Goal: Information Seeking & Learning: Learn about a topic

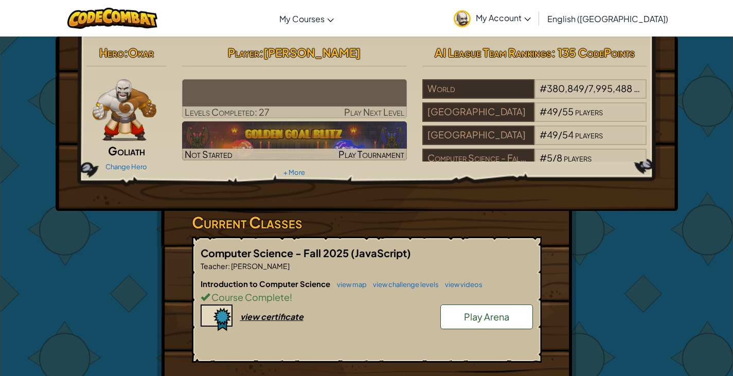
click at [314, 99] on img at bounding box center [294, 98] width 225 height 39
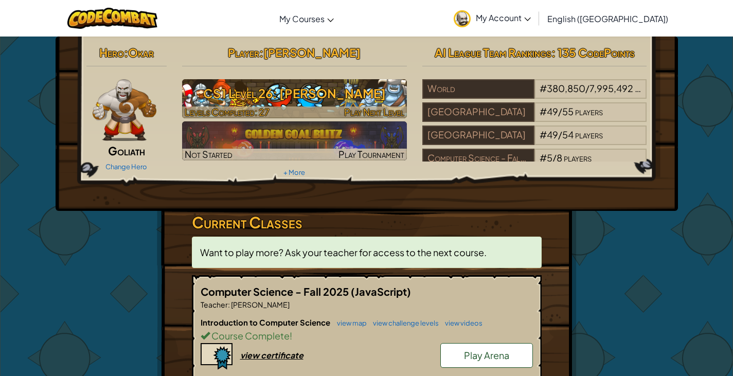
click at [342, 98] on h3 "CS1 Level 26: [PERSON_NAME]" at bounding box center [294, 93] width 225 height 23
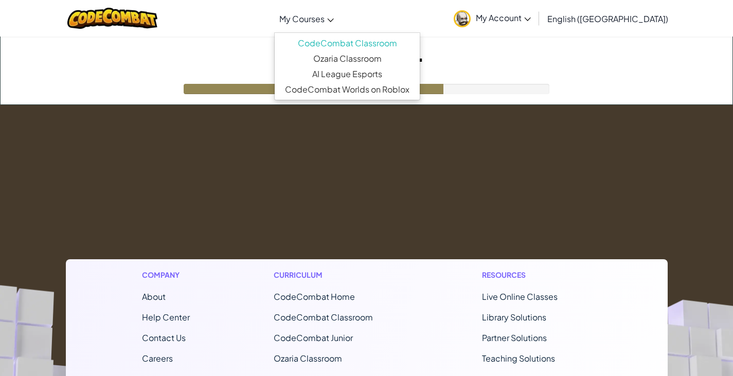
click at [325, 23] on span "My Courses" at bounding box center [301, 18] width 45 height 11
click at [160, 74] on div "Loading..." at bounding box center [367, 71] width 732 height 68
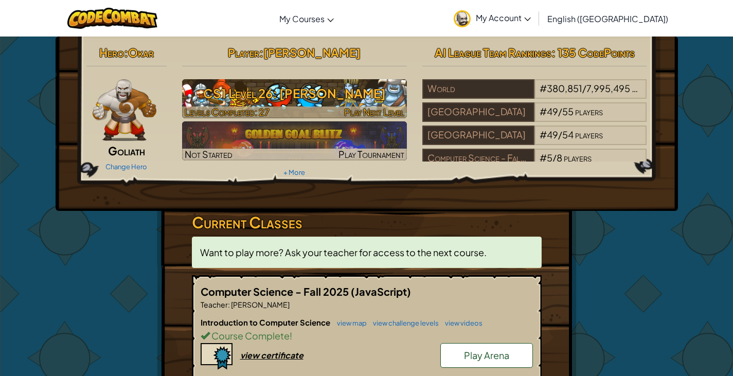
click at [315, 112] on div at bounding box center [294, 113] width 225 height 12
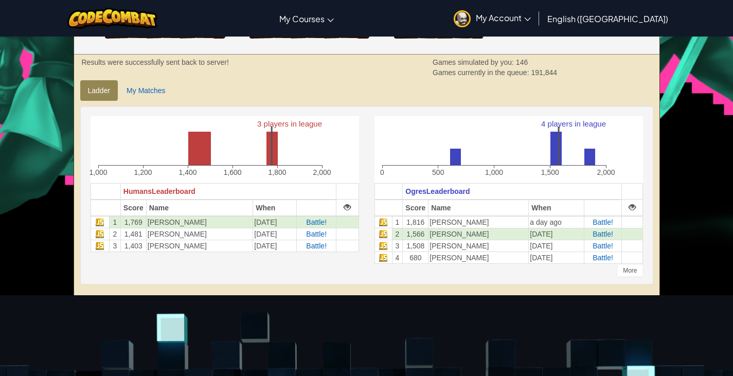
scroll to position [206, 0]
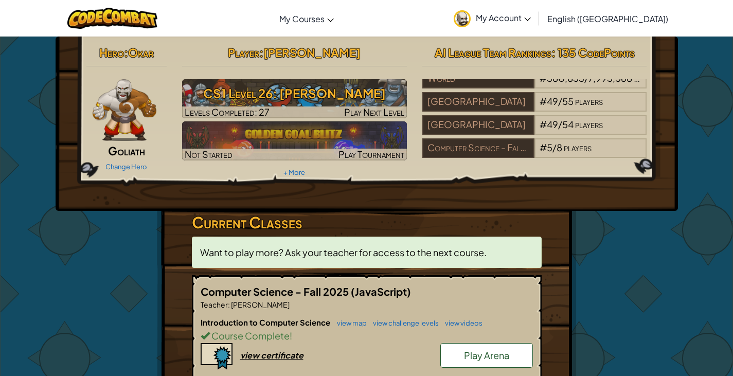
click at [107, 129] on img at bounding box center [125, 110] width 64 height 62
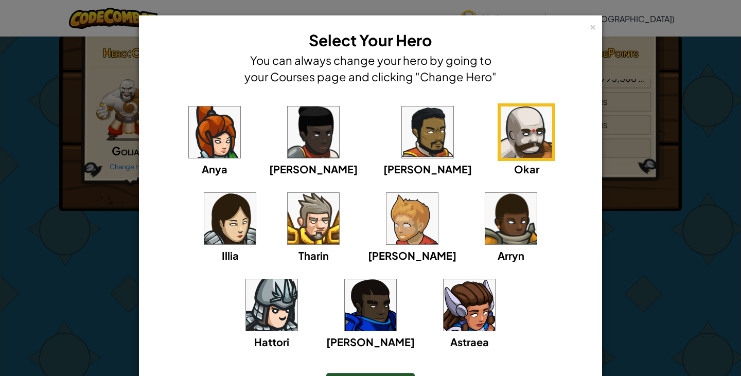
drag, startPoint x: 107, startPoint y: 129, endPoint x: 105, endPoint y: 135, distance: 7.0
click at [105, 135] on div "× Select Your Hero You can always change your hero by going to your Courses pag…" at bounding box center [370, 188] width 741 height 376
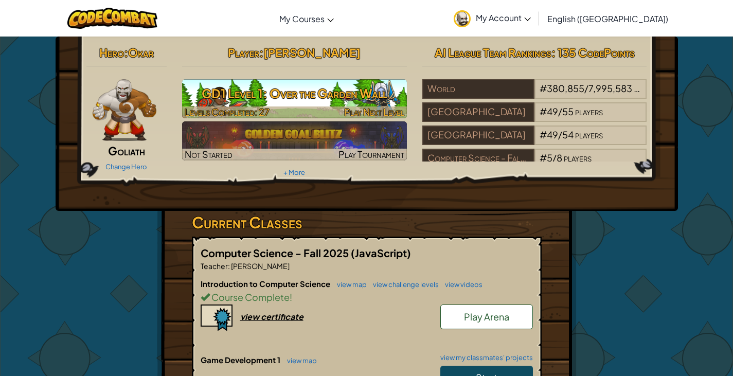
click at [332, 101] on h3 "GD1 Level 1: Over the Garden Wall" at bounding box center [294, 93] width 225 height 23
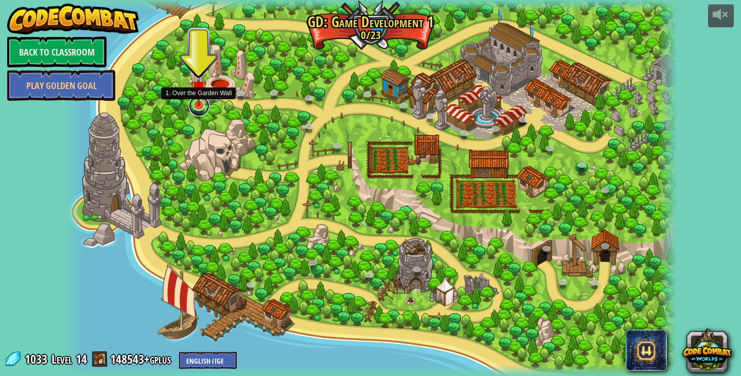
click at [198, 108] on link at bounding box center [199, 106] width 21 height 21
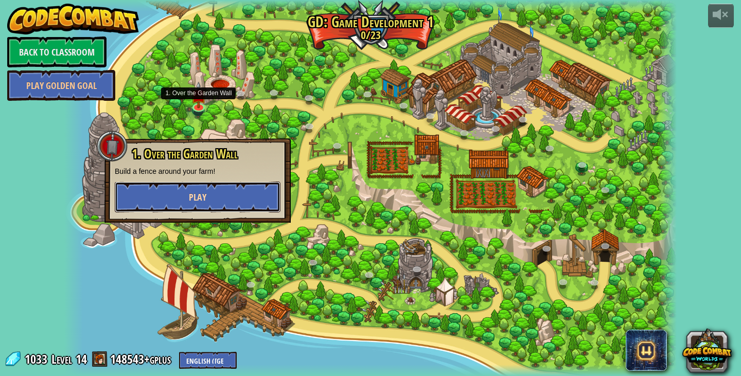
click at [207, 197] on button "Play" at bounding box center [198, 197] width 166 height 31
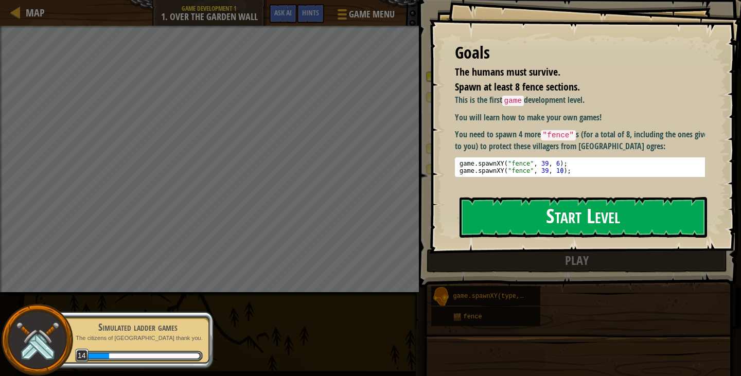
click at [526, 216] on button "Start Level" at bounding box center [584, 217] width 248 height 41
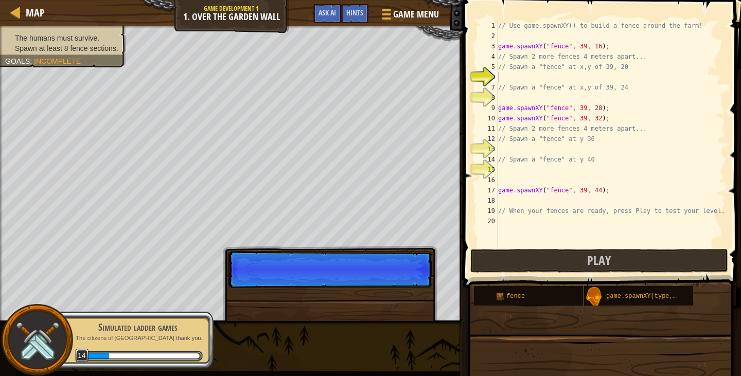
click at [131, 322] on div "Simulated ladder games" at bounding box center [138, 327] width 130 height 14
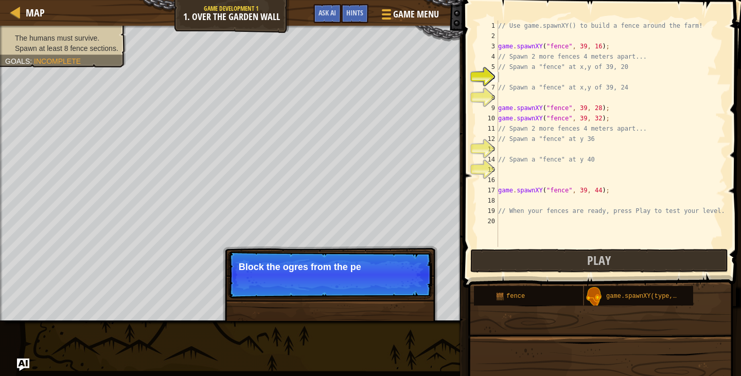
click at [345, 276] on p "Skip (esc) Continue Block the ogres from the pe" at bounding box center [330, 274] width 204 height 47
click at [345, 276] on p "Skip (esc) Continue Block the ogres from the peasant v" at bounding box center [330, 274] width 204 height 47
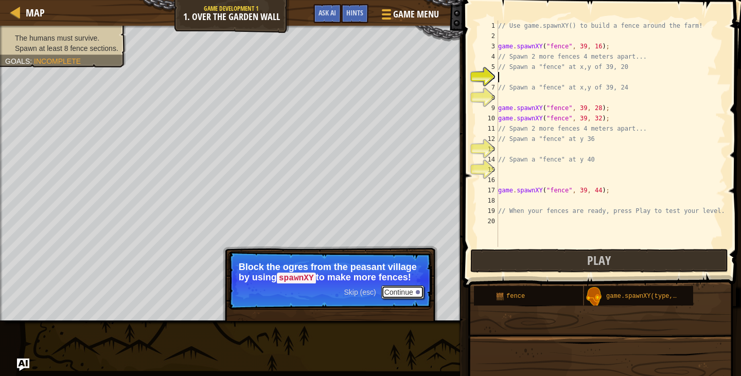
click at [395, 288] on button "Continue" at bounding box center [402, 292] width 43 height 13
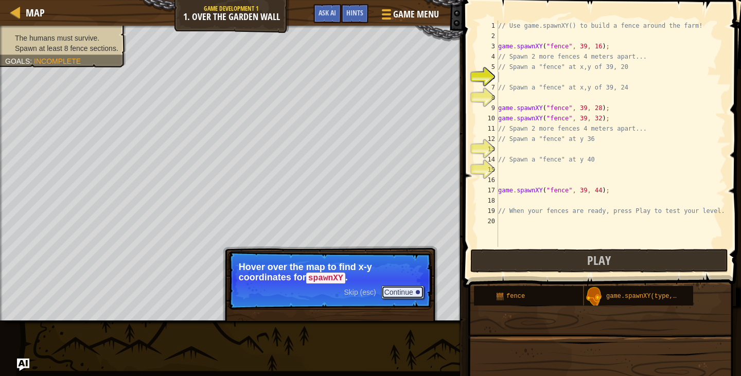
click at [397, 296] on button "Continue" at bounding box center [402, 292] width 43 height 13
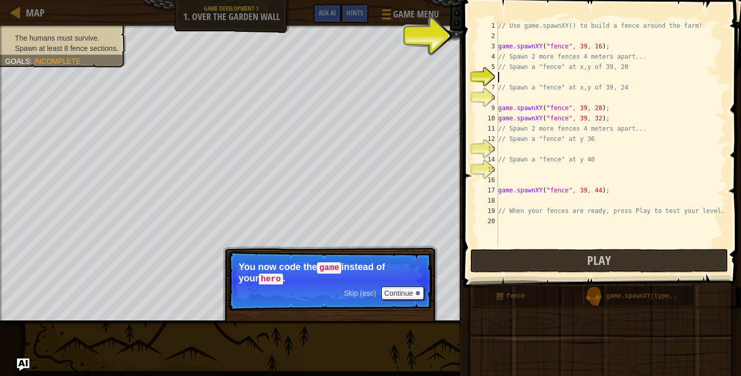
click at [548, 78] on div "// Use game.spawnXY() to build a fence around the farm! game . spawnXY ( "fence…" at bounding box center [611, 144] width 230 height 247
click at [535, 40] on div "// Use game.spawnXY() to build a fence around the farm! game . spawnXY ( "fence…" at bounding box center [611, 144] width 230 height 247
click at [556, 82] on div "// Use game.spawnXY() to build a fence around the farm! game . spawnXY ( "fence…" at bounding box center [611, 144] width 230 height 247
type textarea "// Spawn a "fence" at x,y of 39, 24"
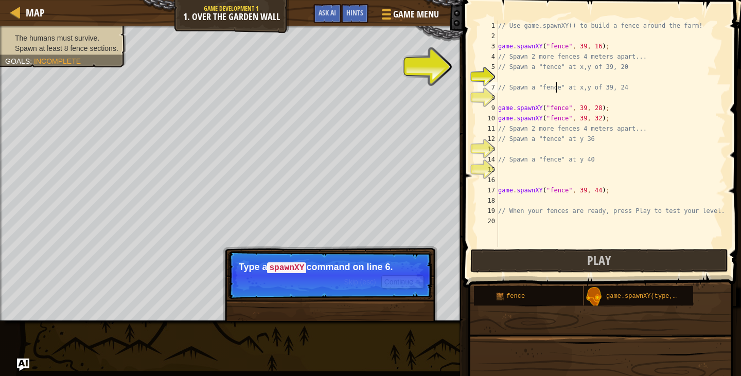
click at [564, 76] on div "// Use game.spawnXY() to build a fence around the farm! game . spawnXY ( "fence…" at bounding box center [611, 144] width 230 height 247
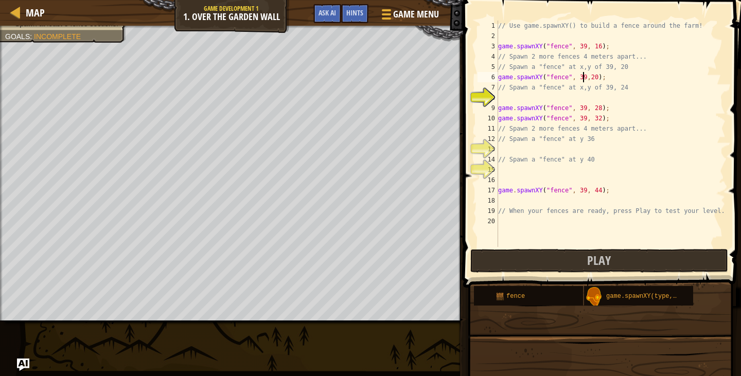
scroll to position [5, 7]
type textarea "// Spawn a "fence" at x,y of 39, 24"
type textarea "game.spawnXY("fence",39,24)"
click at [544, 149] on div "// Use game.spawnXY() to build a fence around the farm! game . spawnXY ( "fence…" at bounding box center [611, 144] width 230 height 247
click at [588, 149] on div "// Use game.spawnXY() to build a fence around the farm! game . spawnXY ( "fence…" at bounding box center [611, 144] width 230 height 247
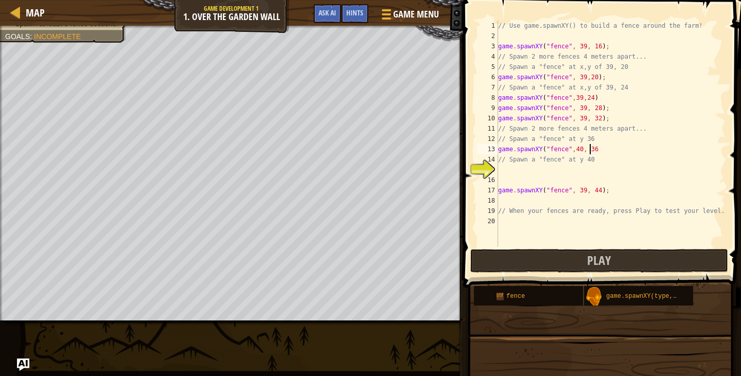
scroll to position [5, 7]
type textarea "// Spawn a "fence" at y 40"
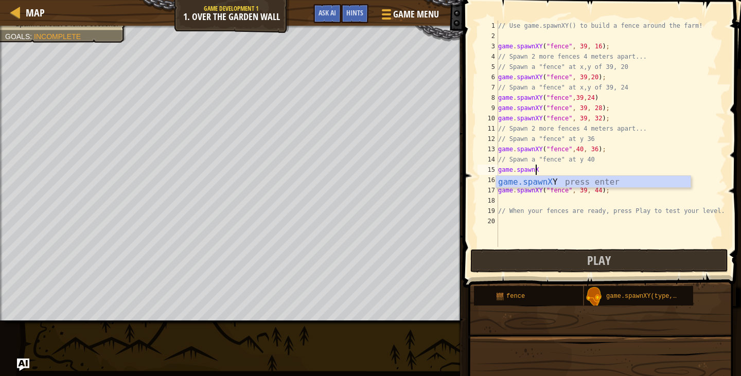
scroll to position [5, 3]
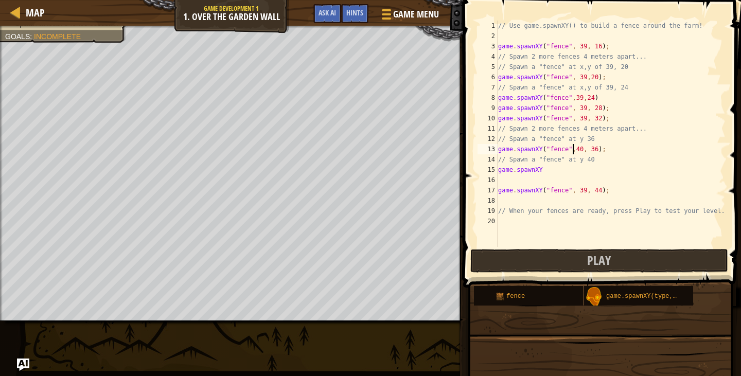
click at [571, 150] on div "// Use game.spawnXY() to build a fence around the farm! game . spawnXY ( "fence…" at bounding box center [611, 144] width 230 height 247
click at [567, 171] on div "// Use game.spawnXY() to build a fence around the farm! game . spawnXY ( "fence…" at bounding box center [611, 144] width 230 height 247
type textarea "game.spawnXY("fence", 39,40);"
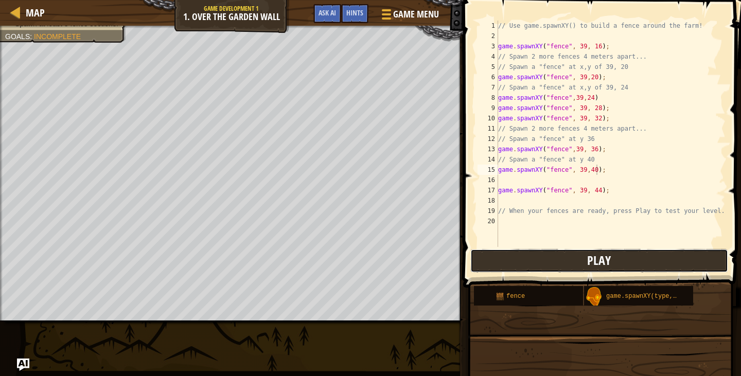
click at [591, 255] on span "Play" at bounding box center [599, 260] width 24 height 16
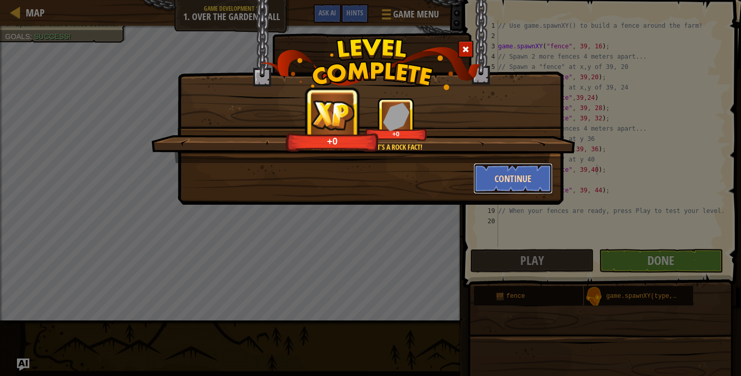
click at [511, 177] on button "Continue" at bounding box center [514, 178] width 80 height 31
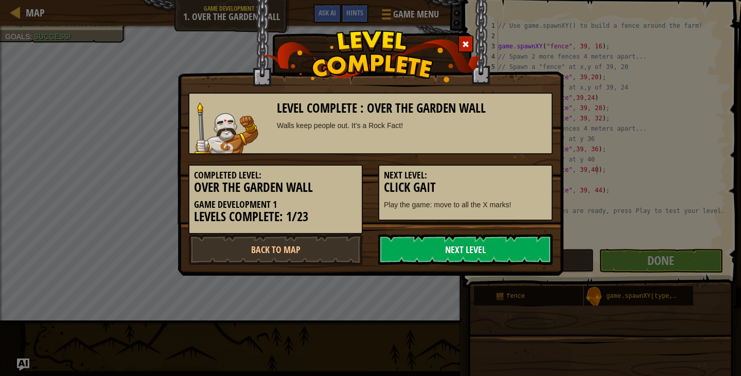
click at [473, 252] on link "Next Level" at bounding box center [465, 249] width 174 height 31
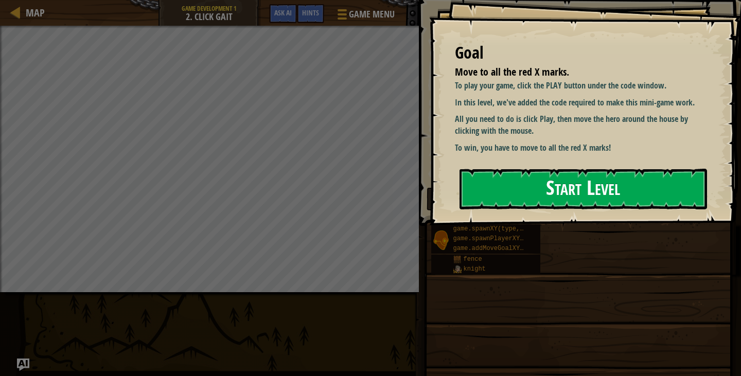
click at [613, 197] on button "Start Level" at bounding box center [584, 189] width 248 height 41
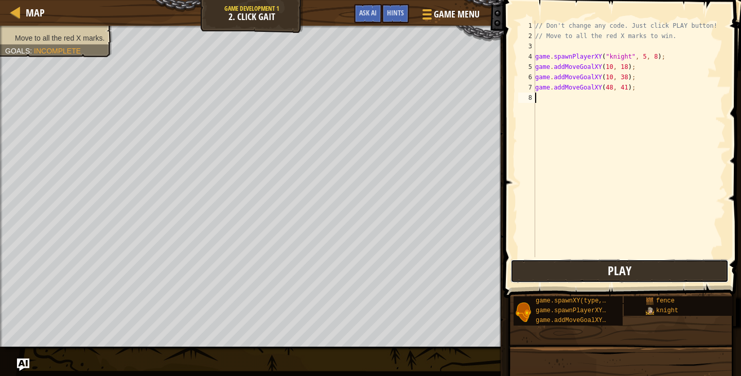
click at [575, 261] on button "Play" at bounding box center [620, 271] width 218 height 24
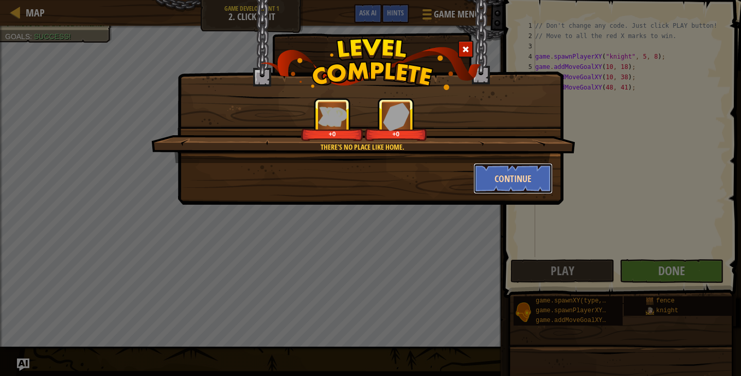
click at [490, 173] on button "Continue" at bounding box center [514, 178] width 80 height 31
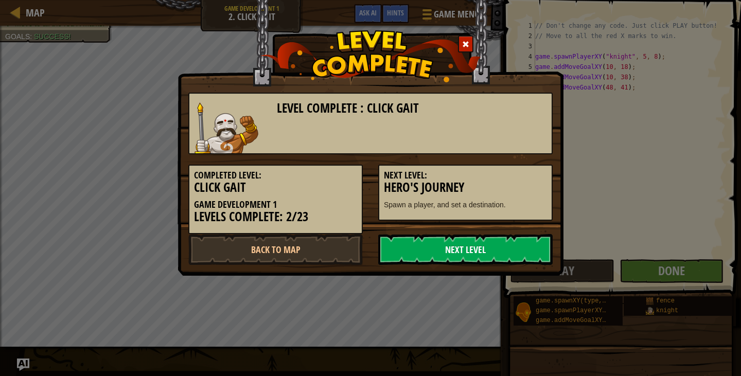
click at [506, 254] on link "Next Level" at bounding box center [465, 249] width 174 height 31
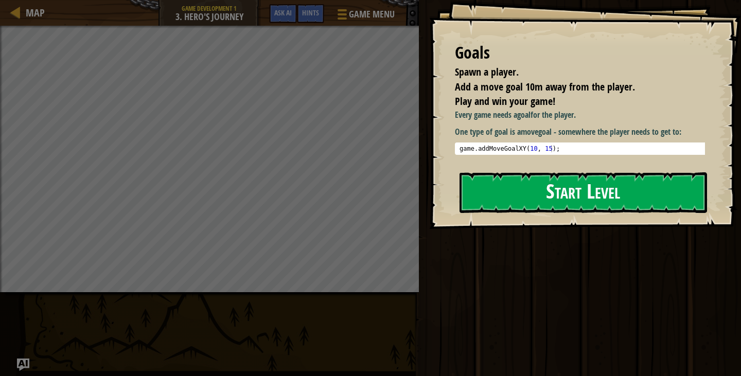
click at [527, 205] on button "Start Level" at bounding box center [584, 192] width 248 height 41
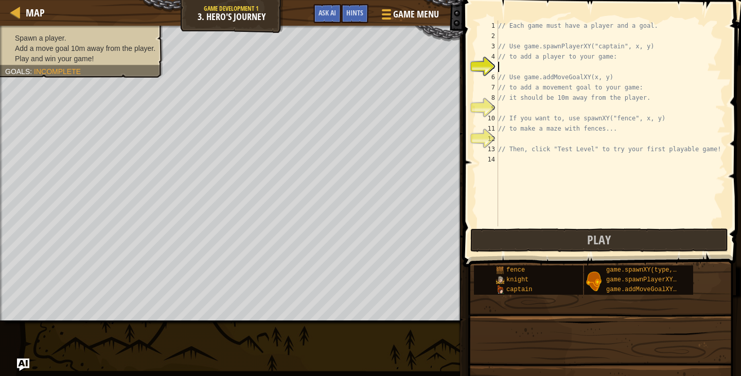
click at [558, 70] on div "// Each game must have a player and a goal. // Use game.spawnPlayerXY("captain"…" at bounding box center [611, 134] width 230 height 226
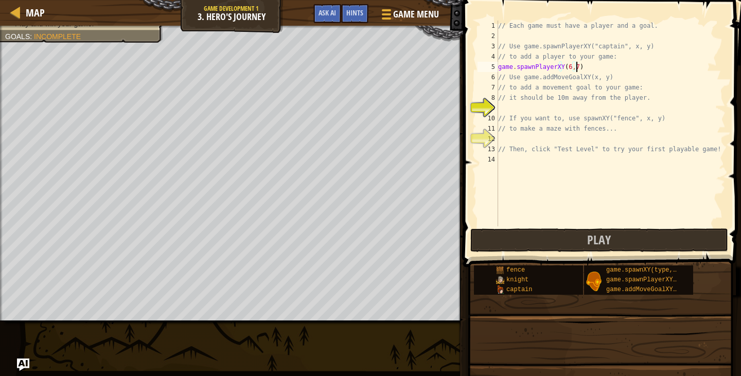
scroll to position [5, 6]
type textarea "// it should be 10m away from the player."
type textarea "game.addMoveGoalXY(54,46);"
click at [587, 137] on div "// Each game must have a player and a goal. // Use game.spawnPlayerXY("captain"…" at bounding box center [611, 134] width 230 height 226
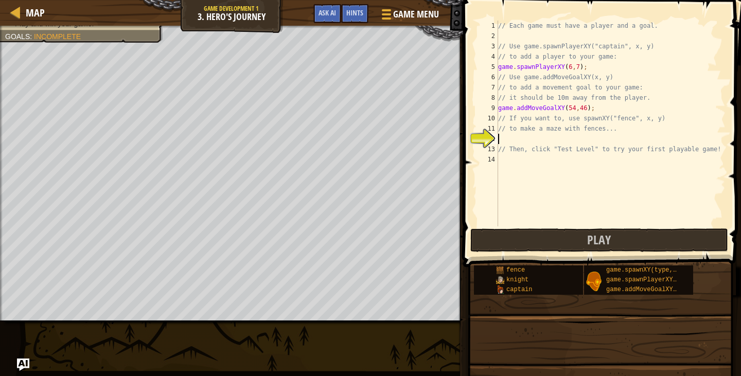
scroll to position [5, 0]
click at [588, 145] on div "// Each game must have a player and a goal. // Use game.spawnPlayerXY("captain"…" at bounding box center [611, 134] width 230 height 226
type textarea "// Then, click "Test Level" to try your first playable game!"
click at [586, 136] on div "// Each game must have a player and a goal. // Use game.spawnPlayerXY("captain"…" at bounding box center [611, 134] width 230 height 226
click at [591, 139] on div "// Each game must have a player and a goal. // Use game.spawnPlayerXY("captain"…" at bounding box center [611, 134] width 230 height 226
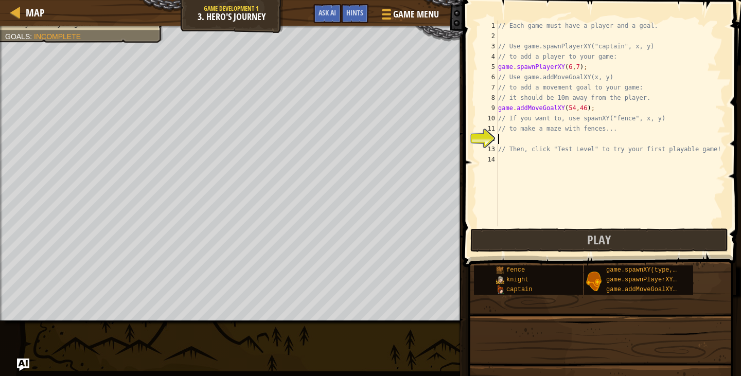
click at [608, 144] on div "// Each game must have a player and a goal. // Use game.spawnPlayerXY("captain"…" at bounding box center [611, 134] width 230 height 226
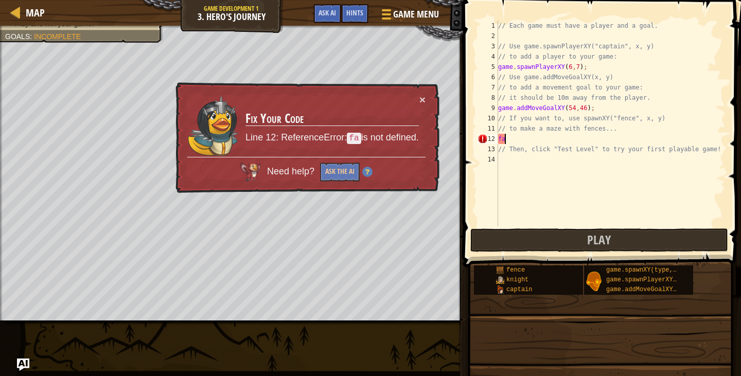
type textarea "f"
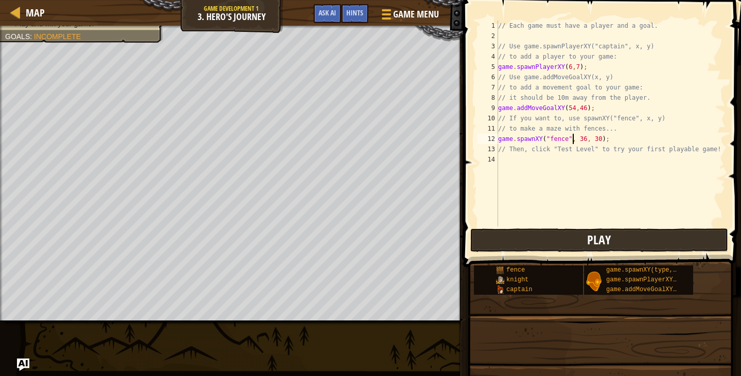
type textarea "game.spawnXY("fence", 36, 30);"
click at [560, 241] on button "Play" at bounding box center [599, 241] width 258 height 24
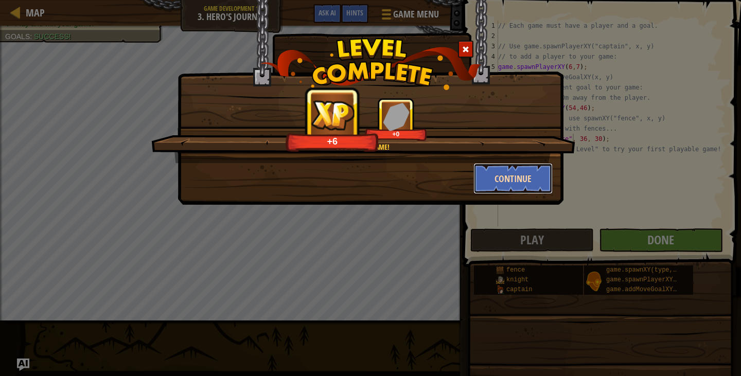
click at [501, 175] on button "Continue" at bounding box center [514, 178] width 80 height 31
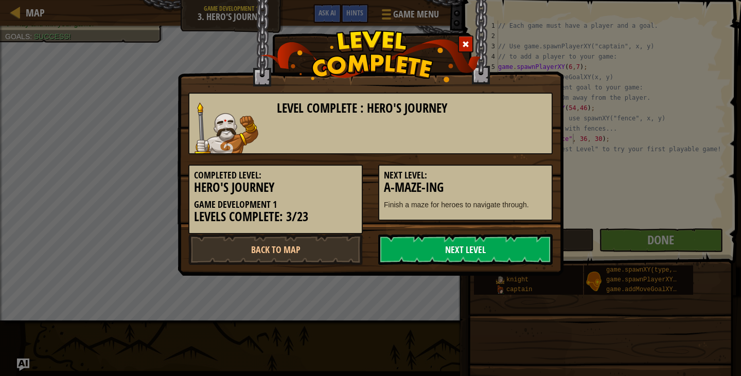
click at [495, 246] on link "Next Level" at bounding box center [465, 249] width 174 height 31
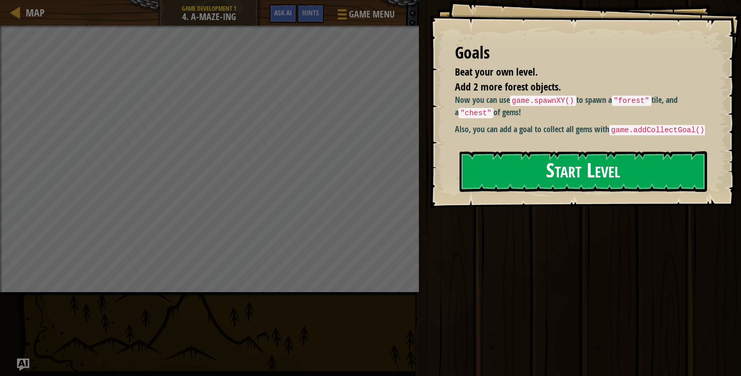
click at [571, 183] on button "Start Level" at bounding box center [584, 171] width 248 height 41
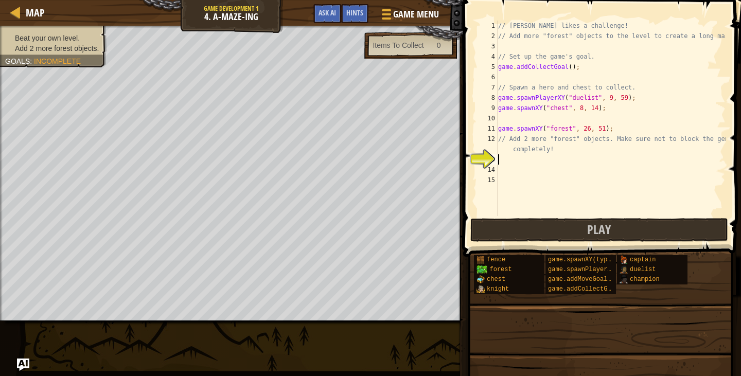
click at [560, 50] on div "// [PERSON_NAME] likes a challenge! // Add more "forest" objects to the level t…" at bounding box center [611, 129] width 230 height 216
click at [565, 75] on div "// [PERSON_NAME] likes a challenge! // Add more "forest" objects to the level t…" at bounding box center [611, 129] width 230 height 216
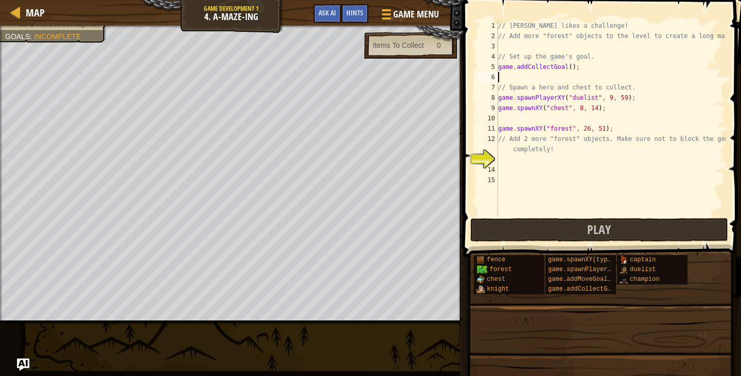
click at [523, 116] on div "// [PERSON_NAME] likes a challenge! // Add more "forest" objects to the level t…" at bounding box center [611, 129] width 230 height 216
click at [526, 165] on div "// [PERSON_NAME] likes a challenge! // Add more "forest" objects to the level t…" at bounding box center [611, 129] width 230 height 216
click at [526, 160] on div "// [PERSON_NAME] likes a challenge! // Add more "forest" objects to the level t…" at bounding box center [611, 129] width 230 height 216
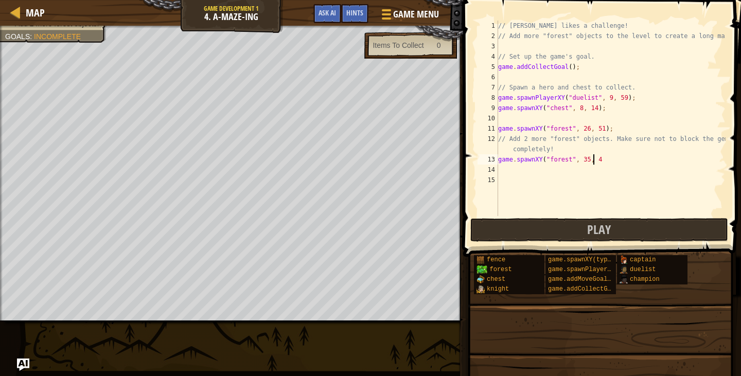
scroll to position [5, 7]
type textarea "game.spawnXY("forest", 35, 42);"
type textarea "game.spawnXY("forest", 51,32);"
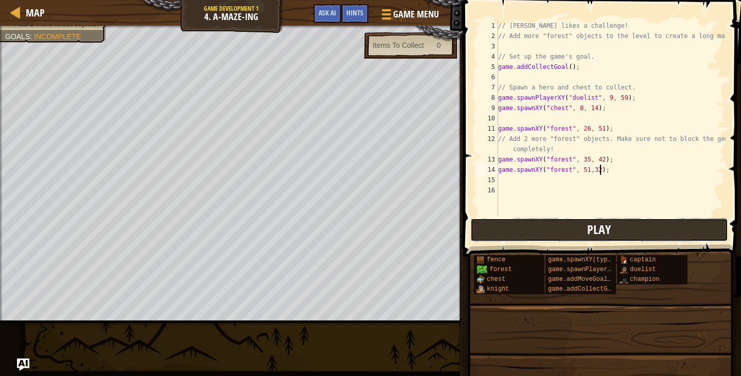
click at [513, 227] on button "Play" at bounding box center [599, 230] width 258 height 24
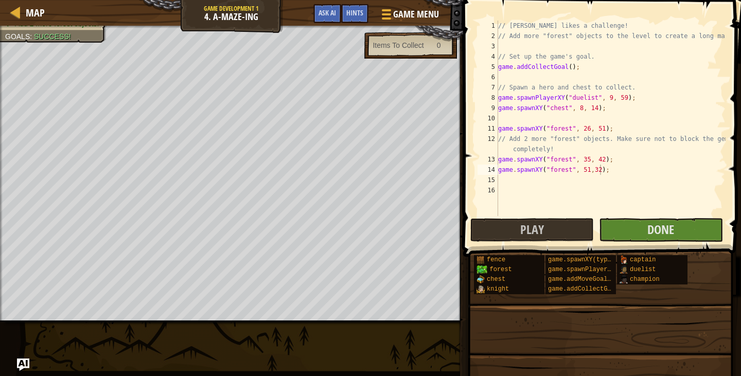
click at [198, 329] on div "Map Game Development 1 4. A-maze-ing Game Menu Done Hints Ask AI 1 הההההההההההה…" at bounding box center [370, 188] width 741 height 376
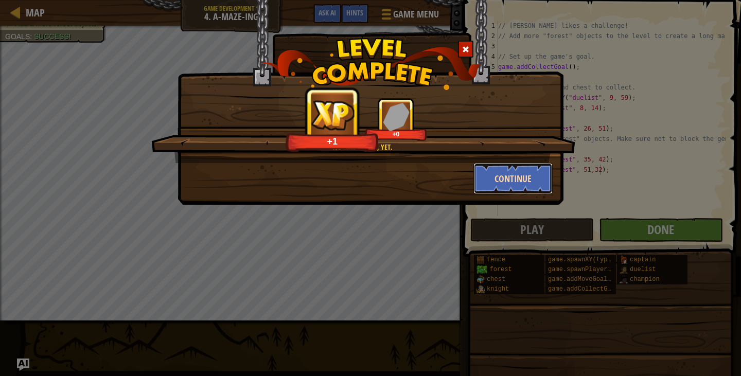
click at [492, 172] on button "Continue" at bounding box center [514, 178] width 80 height 31
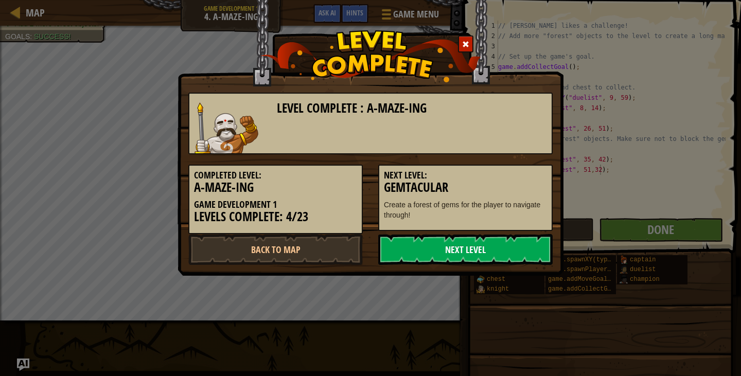
click at [406, 247] on link "Next Level" at bounding box center [465, 249] width 174 height 31
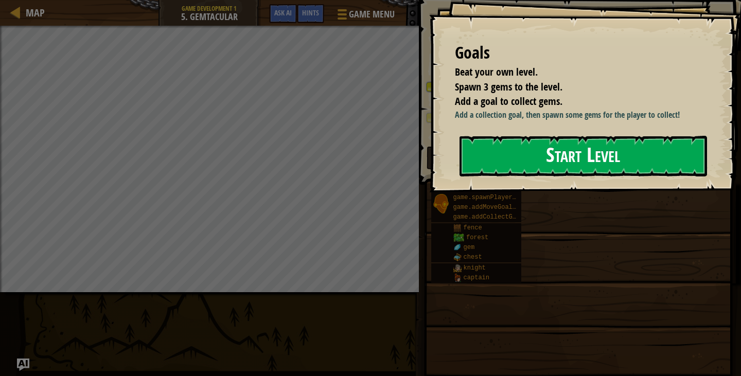
click at [536, 177] on button "Start Level" at bounding box center [584, 156] width 248 height 41
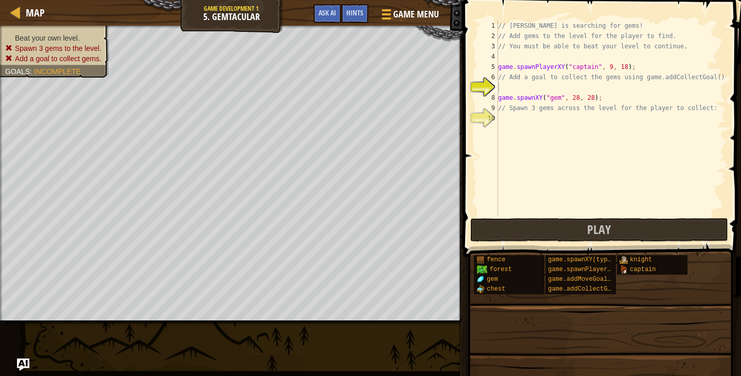
click at [520, 88] on div "// [PERSON_NAME] is searching for gems! // Add gems to the level for the player…" at bounding box center [611, 129] width 230 height 216
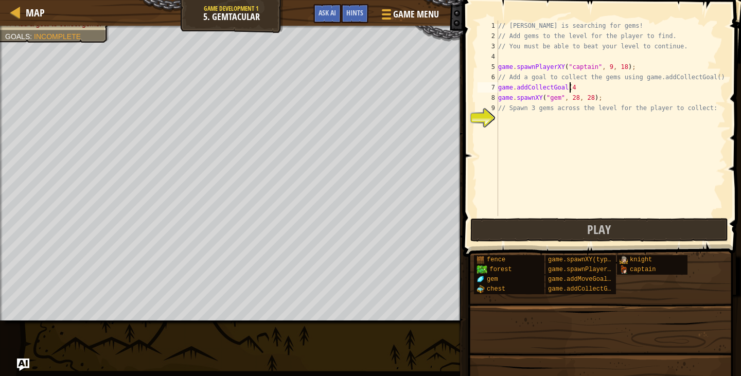
scroll to position [5, 6]
type textarea "// Spawn 3 gems across the level for the player to collect:"
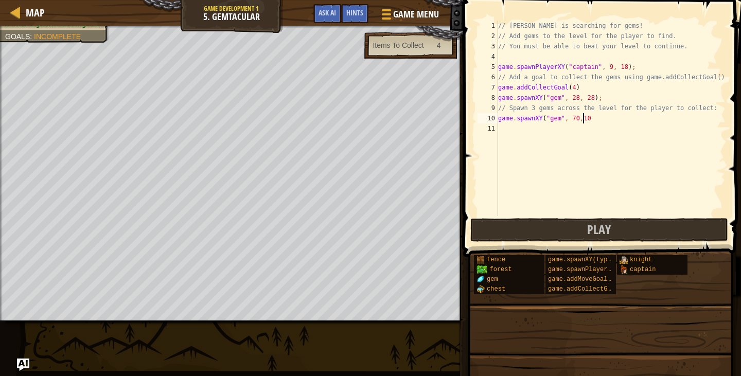
scroll to position [5, 7]
type textarea "game.spawnXY("gem", 70,10);"
type textarea "game.spawnXY("gem","
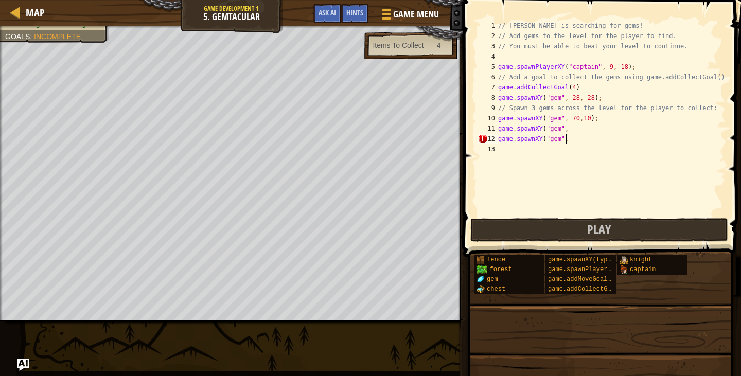
click at [570, 130] on div "// [PERSON_NAME] is searching for gems! // Add gems to the level for the player…" at bounding box center [611, 129] width 230 height 216
type textarea "game.spawnXY("gem", 9, 38);"
click at [541, 231] on button "Play" at bounding box center [599, 230] width 258 height 24
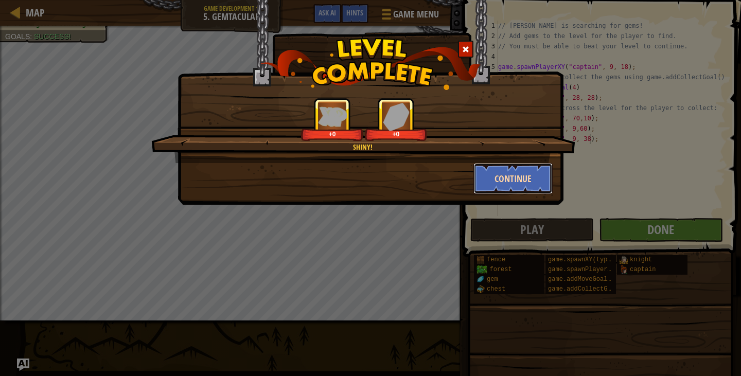
click at [523, 180] on button "Continue" at bounding box center [514, 178] width 80 height 31
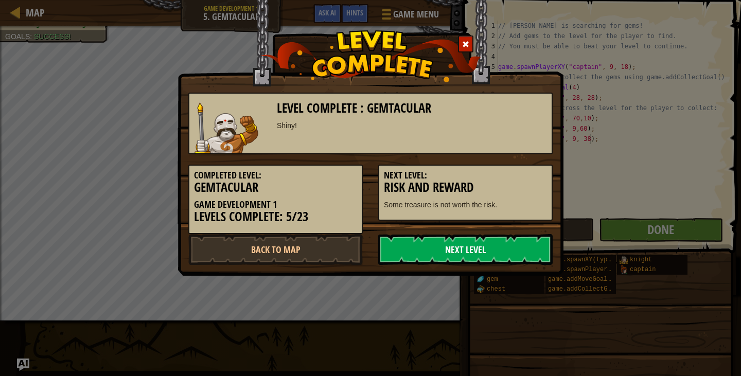
click at [498, 248] on link "Next Level" at bounding box center [465, 249] width 174 height 31
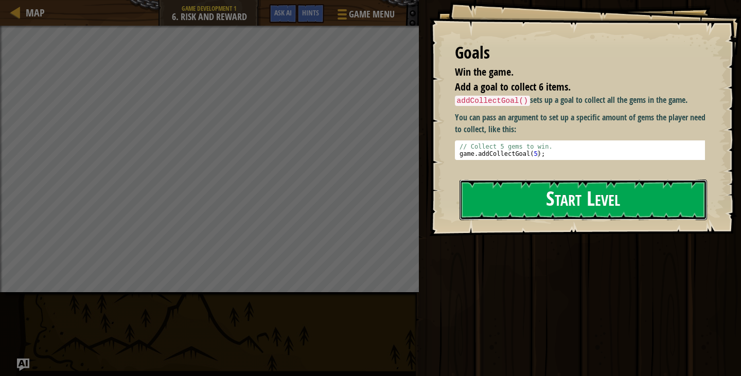
click at [560, 180] on button "Start Level" at bounding box center [584, 200] width 248 height 41
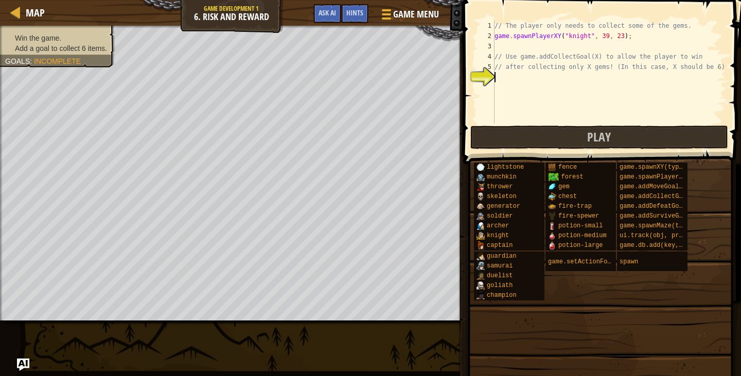
click at [516, 77] on div "// The player only needs to collect some of the gems. game . spawnPlayerXY ( "k…" at bounding box center [609, 83] width 233 height 124
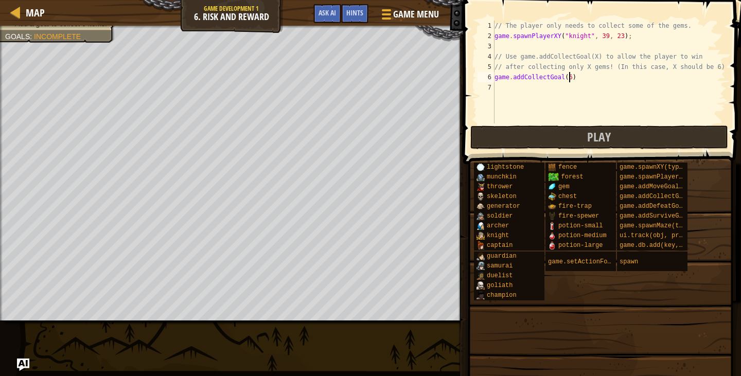
scroll to position [5, 6]
type textarea "game.addCollectGoal(6);"
click at [547, 125] on span at bounding box center [603, 67] width 286 height 195
click at [536, 129] on button "Play" at bounding box center [599, 138] width 258 height 24
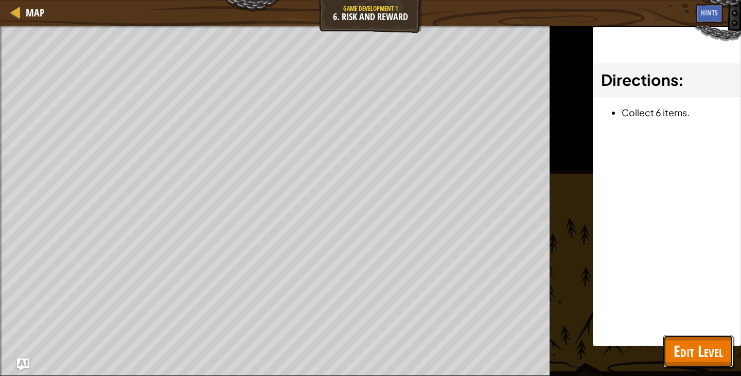
click at [706, 349] on span "Edit Level" at bounding box center [698, 351] width 49 height 21
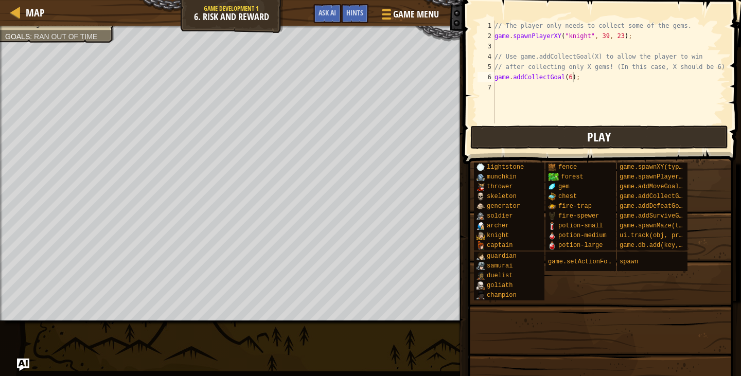
click at [566, 129] on div "game.addCollectGoal(6); 1 2 3 4 5 6 7 // The player only needs to collect some …" at bounding box center [600, 102] width 281 height 195
click at [567, 129] on button "Play" at bounding box center [599, 138] width 258 height 24
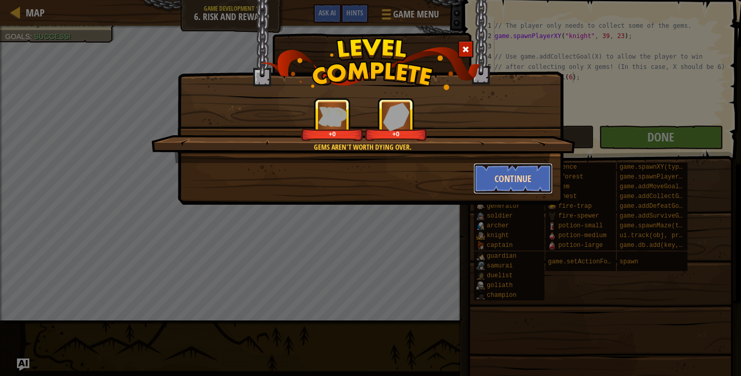
click at [530, 186] on button "Continue" at bounding box center [514, 178] width 80 height 31
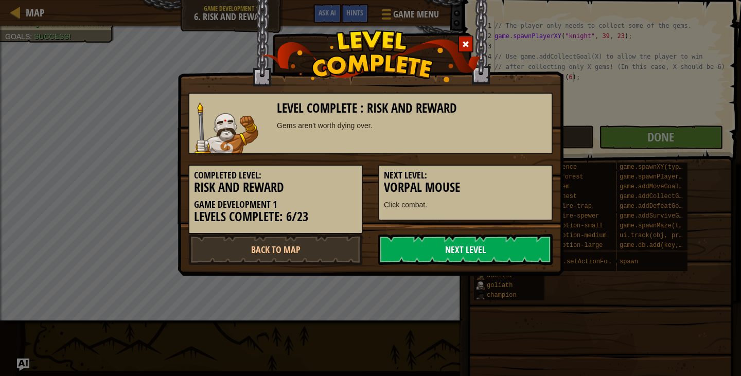
click at [486, 250] on link "Next Level" at bounding box center [465, 249] width 174 height 31
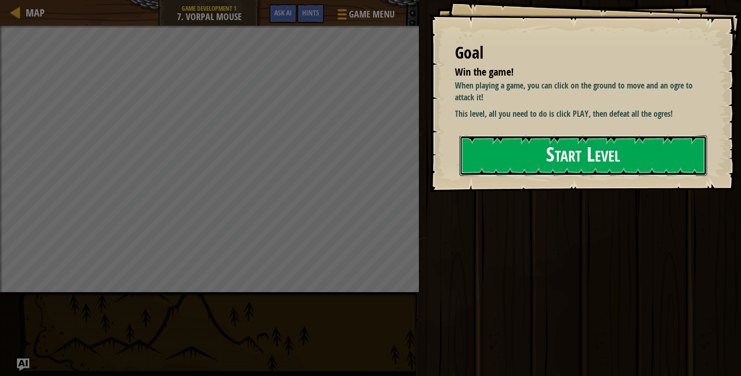
click at [562, 153] on button "Start Level" at bounding box center [584, 155] width 248 height 41
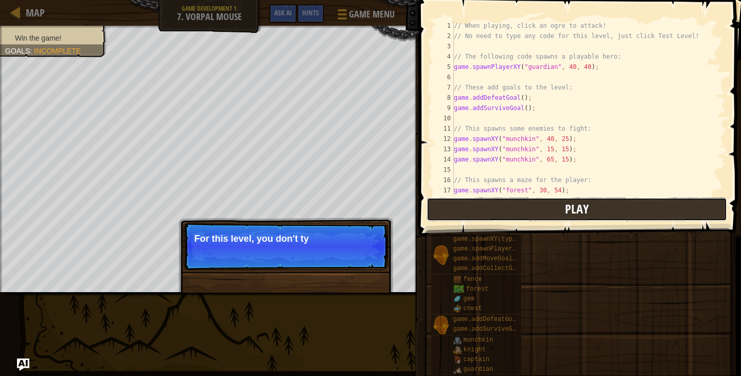
click at [574, 214] on button "Play" at bounding box center [577, 210] width 301 height 24
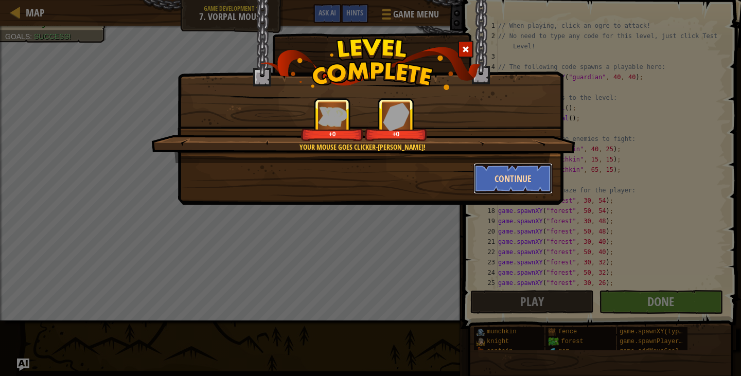
click at [493, 172] on button "Continue" at bounding box center [514, 178] width 80 height 31
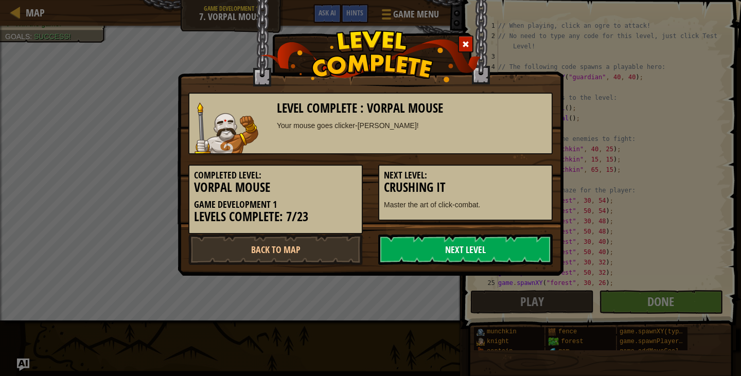
click at [487, 257] on link "Next Level" at bounding box center [465, 249] width 174 height 31
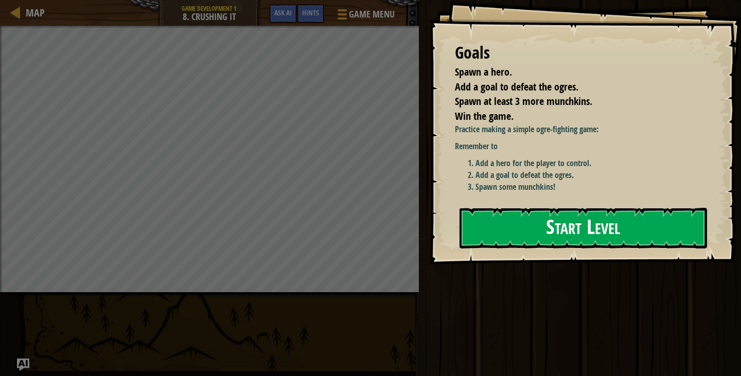
click at [586, 224] on button "Start Level" at bounding box center [584, 228] width 248 height 41
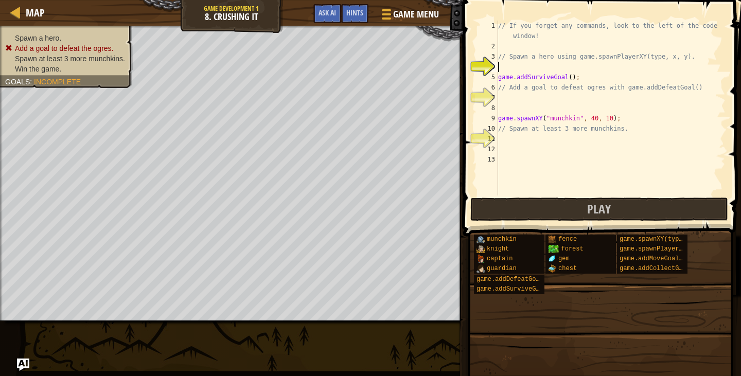
click at [538, 67] on div "// If you forget any commands, look to the left of the code window! // Spawn a …" at bounding box center [611, 124] width 230 height 206
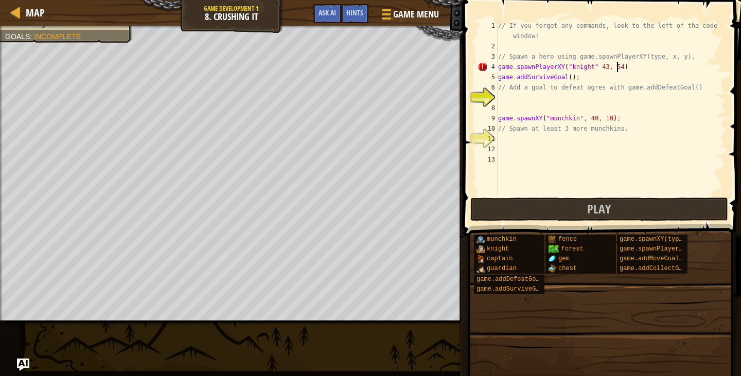
scroll to position [5, 9]
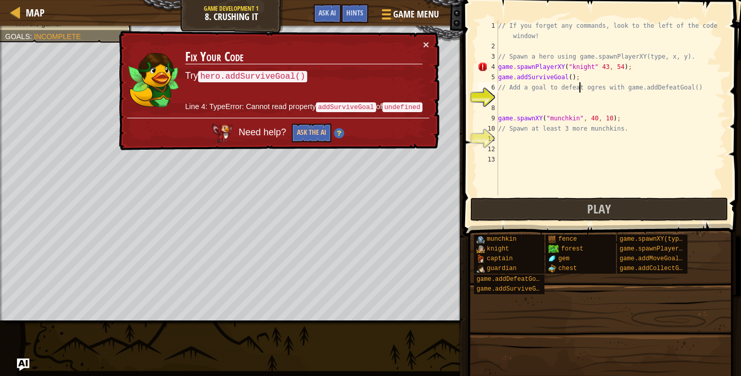
click at [580, 83] on div "// If you forget any commands, look to the left of the code window! // Spawn a …" at bounding box center [611, 124] width 230 height 206
click at [580, 70] on div "// If you forget any commands, look to the left of the code window! // Spawn a …" at bounding box center [611, 124] width 230 height 206
type textarea "game.spawnPlayerXY("knight" 43, 54);"
click at [569, 100] on div "// If you forget any commands, look to the left of the code window! // Spawn a …" at bounding box center [611, 124] width 230 height 206
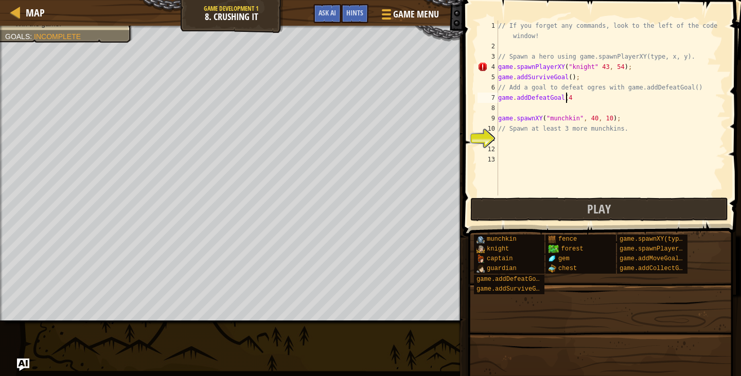
scroll to position [5, 5]
type textarea "game.addDefeatGoal(4)"
click at [580, 139] on div "// If you forget any commands, look to the left of the code window! // Spawn a …" at bounding box center [611, 124] width 230 height 206
type textarea "game.spawnXY("munchkin", 36, 30);"
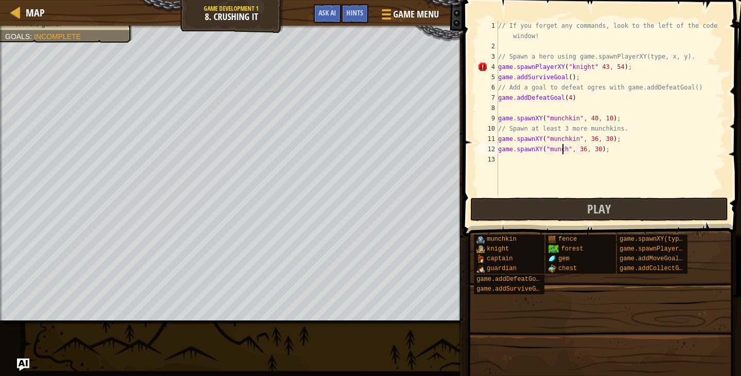
scroll to position [5, 6]
type textarea "game.spawnXY("munchkin", 36, 30);"
type textarea "f"
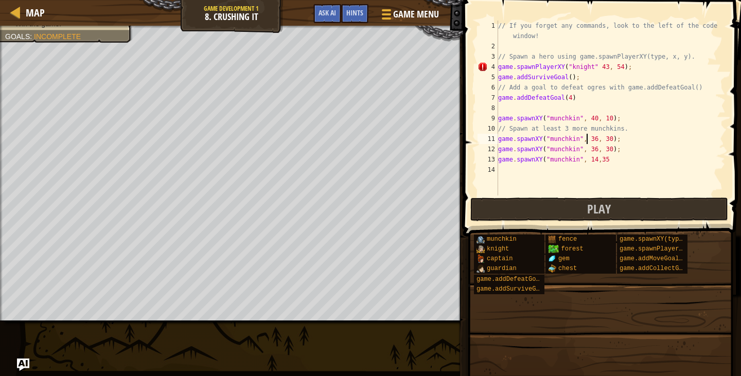
click at [587, 142] on div "// If you forget any commands, look to the left of the code window! // Spawn a …" at bounding box center [611, 124] width 230 height 206
click at [603, 141] on div "// If you forget any commands, look to the left of the code window! // Spawn a …" at bounding box center [611, 124] width 230 height 206
click at [598, 162] on div "// If you forget any commands, look to the left of the code window! // Spawn a …" at bounding box center [611, 124] width 230 height 206
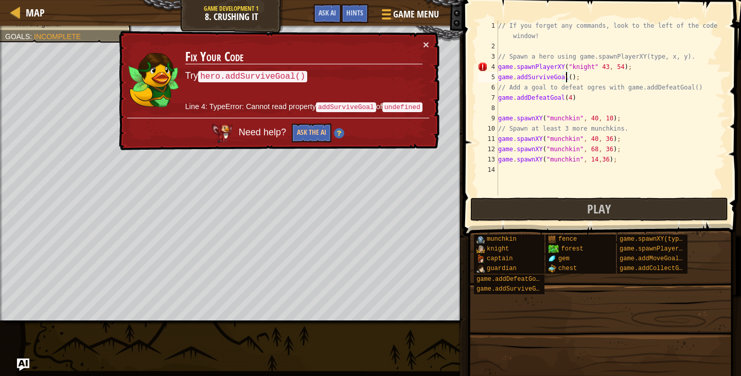
click at [566, 77] on div "// If you forget any commands, look to the left of the code window! // Spawn a …" at bounding box center [611, 124] width 230 height 206
click at [616, 67] on div "// If you forget any commands, look to the left of the code window! // Spawn a …" at bounding box center [611, 124] width 230 height 206
click at [615, 67] on div "// If you forget any commands, look to the left of the code window! // Spawn a …" at bounding box center [611, 124] width 230 height 206
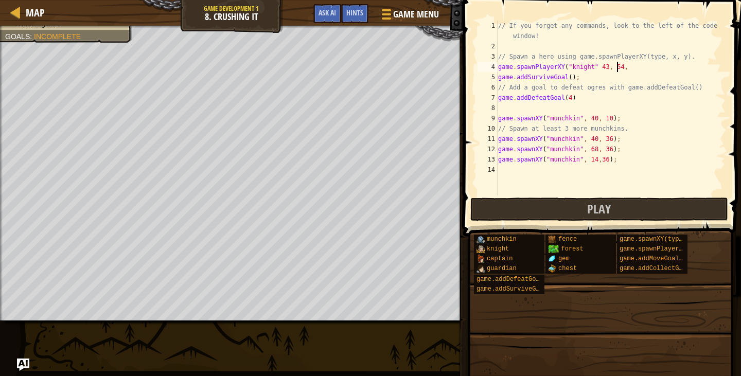
scroll to position [5, 9]
click at [575, 207] on button "Play" at bounding box center [599, 210] width 258 height 24
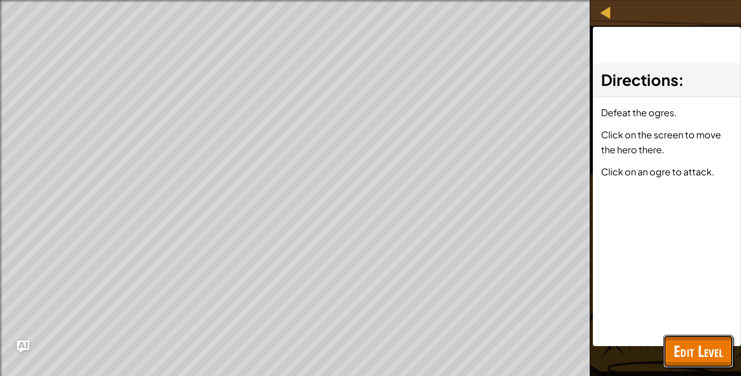
click at [696, 359] on span "Edit Level" at bounding box center [698, 351] width 49 height 21
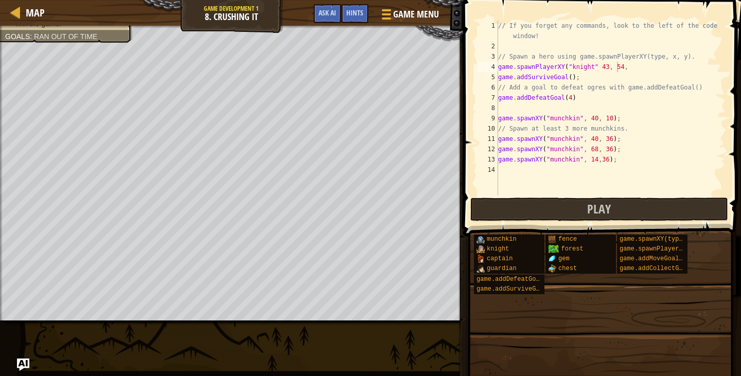
click at [581, 69] on div "// If you forget any commands, look to the left of the code window! // Spawn a …" at bounding box center [611, 124] width 230 height 206
click at [602, 66] on div "// If you forget any commands, look to the left of the code window! // Spawn a …" at bounding box center [611, 124] width 230 height 206
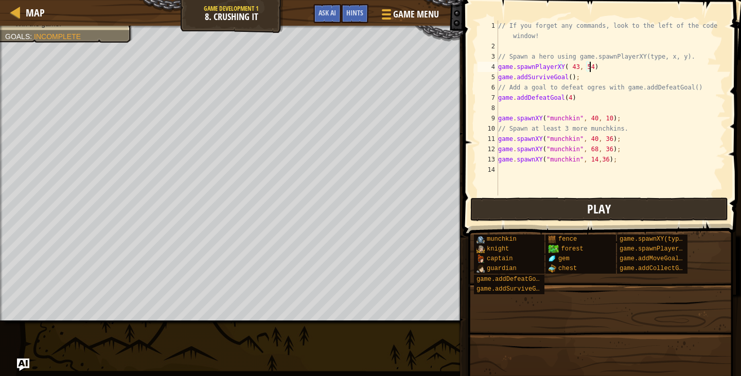
type textarea "game.spawnPlayerXY( 43, 54)"
click at [597, 216] on span "Play" at bounding box center [599, 209] width 24 height 16
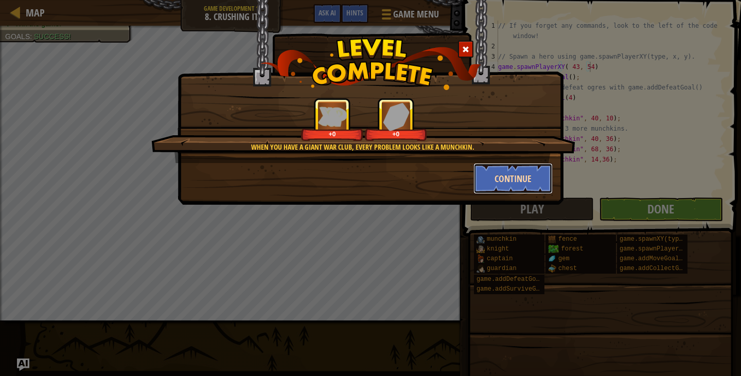
click at [513, 184] on button "Continue" at bounding box center [514, 178] width 80 height 31
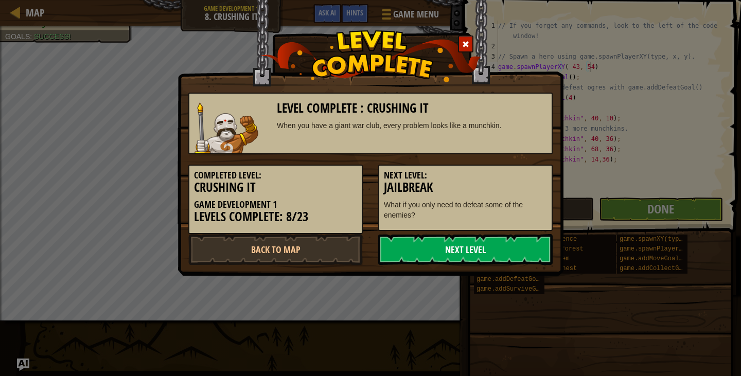
click at [494, 252] on link "Next Level" at bounding box center [465, 249] width 174 height 31
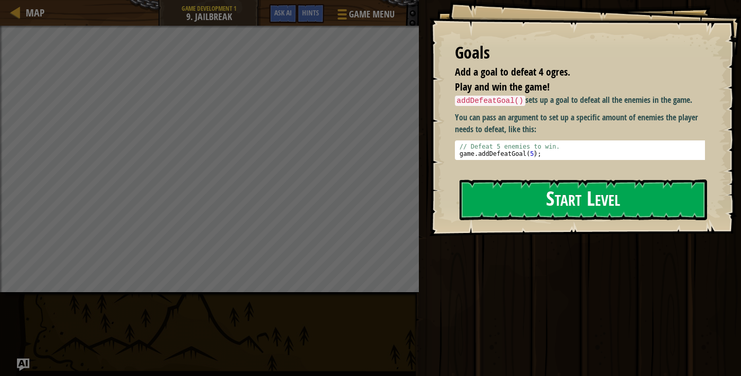
click at [536, 207] on button "Start Level" at bounding box center [584, 200] width 248 height 41
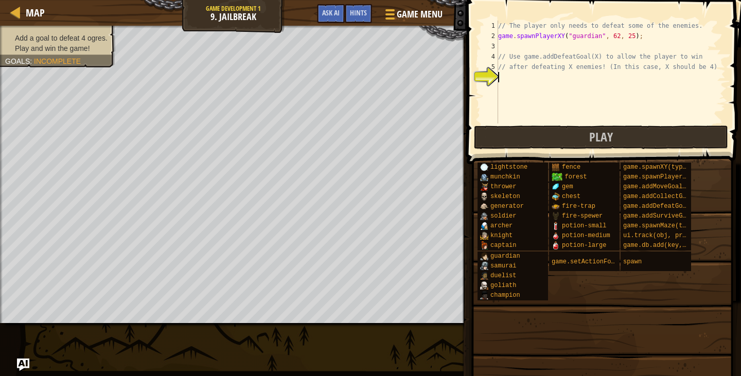
click at [529, 79] on div "// The player only needs to defeat some of the enemies. game . spawnPlayerXY ( …" at bounding box center [611, 83] width 230 height 124
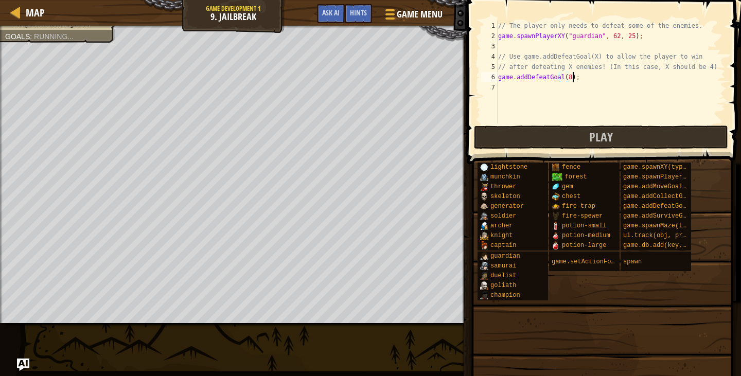
scroll to position [5, 6]
click at [521, 131] on button "Play" at bounding box center [601, 138] width 254 height 24
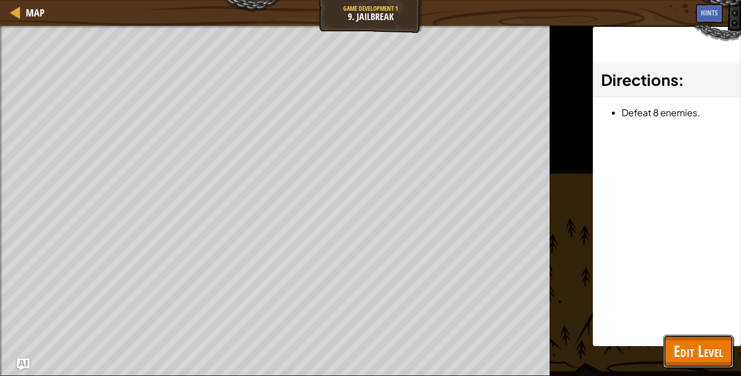
click at [693, 358] on span "Edit Level" at bounding box center [698, 351] width 49 height 21
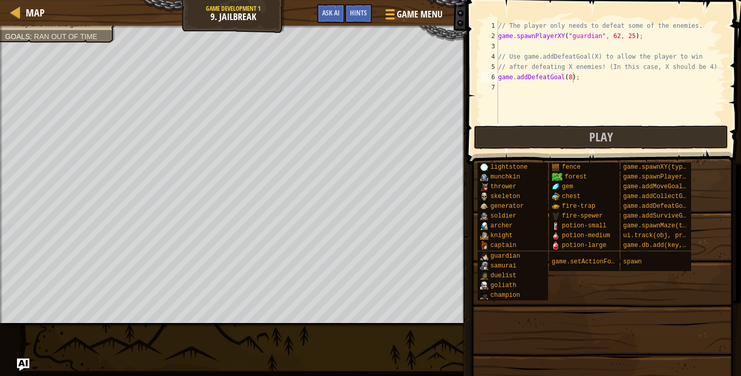
click at [565, 80] on div "// The player only needs to defeat some of the enemies. game . spawnPlayerXY ( …" at bounding box center [611, 83] width 230 height 124
type textarea "game.addDefeatGoal(4);"
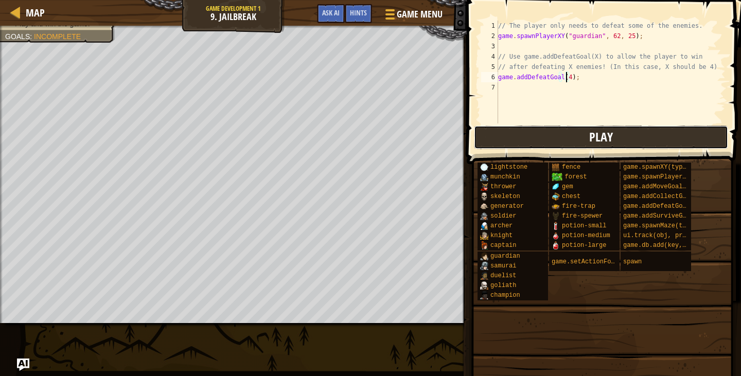
click at [568, 137] on button "Play" at bounding box center [601, 138] width 254 height 24
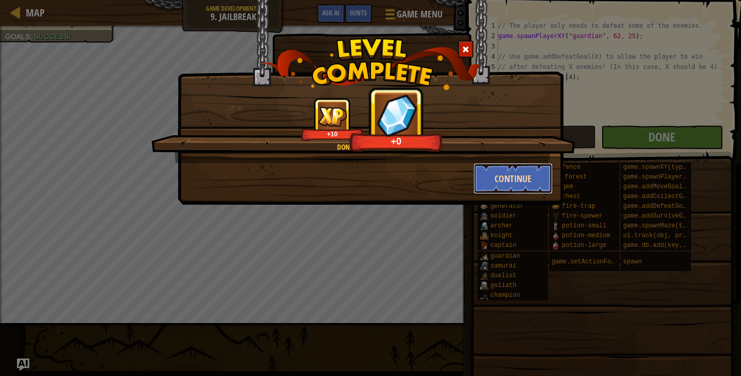
click at [498, 176] on button "Continue" at bounding box center [514, 178] width 80 height 31
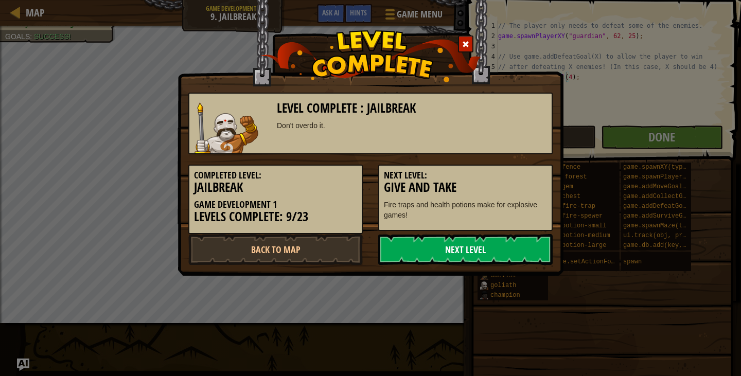
click at [478, 239] on link "Next Level" at bounding box center [465, 249] width 174 height 31
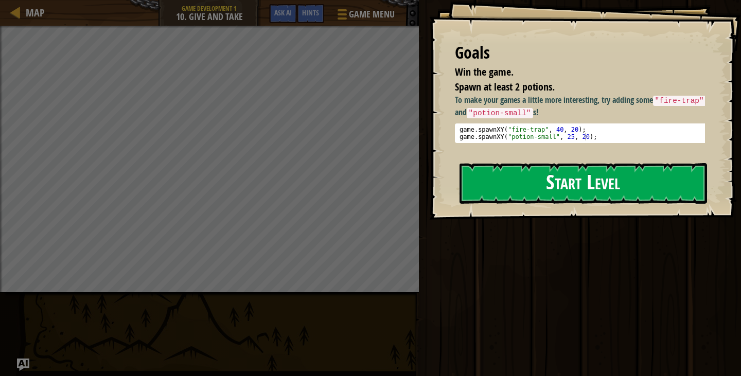
click at [521, 188] on button "Start Level" at bounding box center [584, 183] width 248 height 41
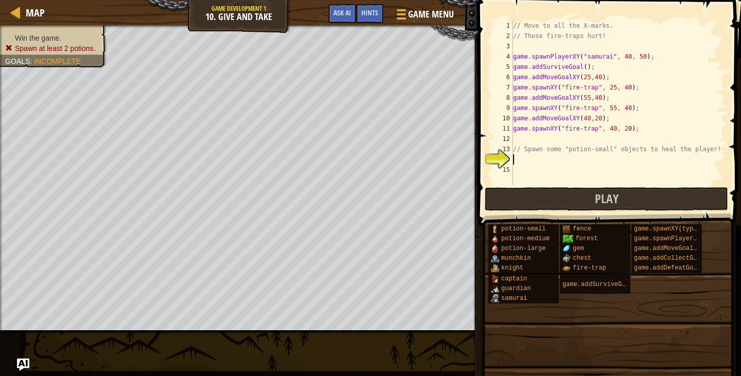
click at [534, 166] on div "// Move to all the X-marks. // Those fire-traps hurt! game . spawnPlayerXY ( "s…" at bounding box center [648, 113] width 274 height 185
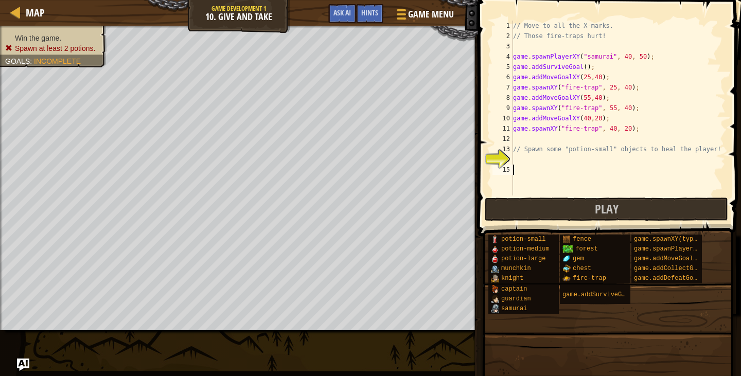
click at [535, 162] on div "// Move to all the X-marks. // Those fire-traps hurt! game . spawnPlayerXY ( "s…" at bounding box center [618, 119] width 215 height 196
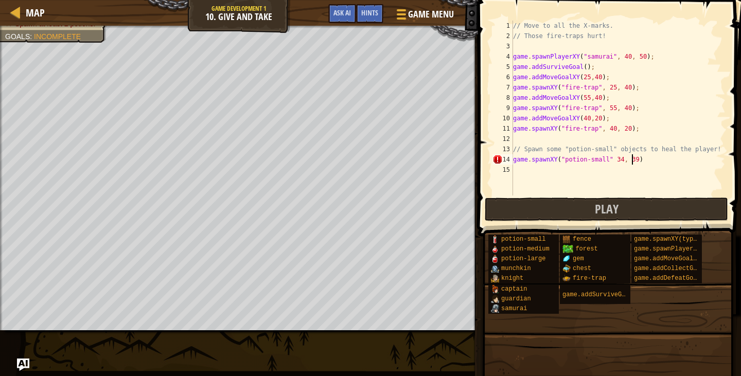
scroll to position [5, 9]
type textarea "game.spawnXY("potion-small" 34, 39);"
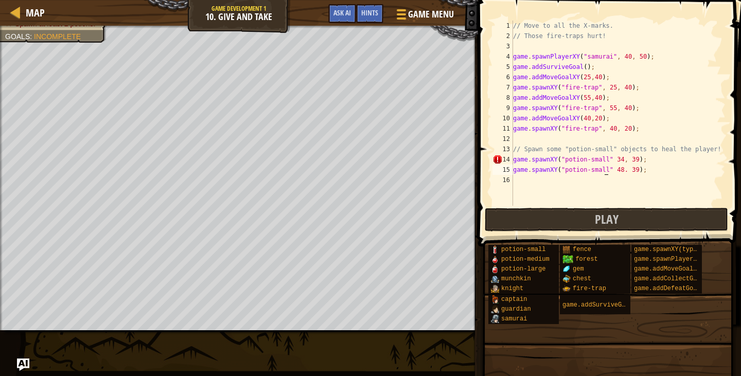
scroll to position [5, 8]
click at [609, 172] on div "// Move to all the X-marks. // Those fire-traps hurt! game . spawnPlayerXY ( "s…" at bounding box center [618, 124] width 215 height 206
type textarea "game.spawnXY("potion-small",48. 39);"
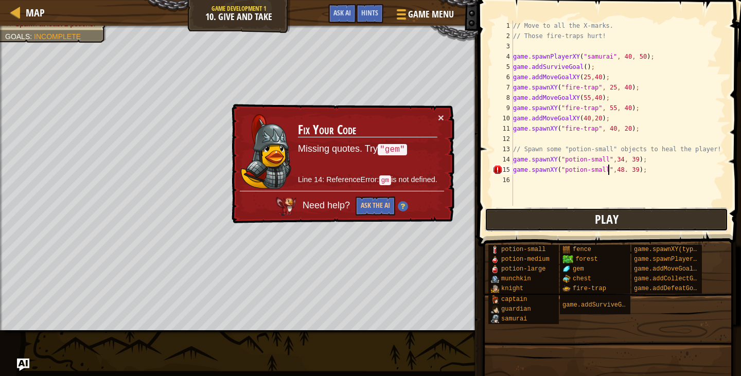
click at [592, 217] on button "Play" at bounding box center [606, 220] width 243 height 24
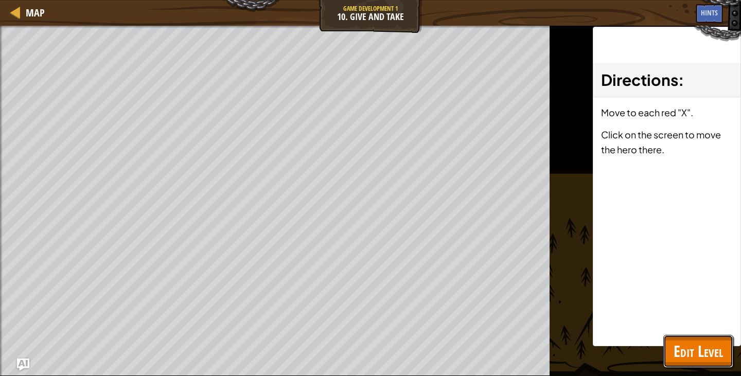
click at [721, 356] on span "Edit Level" at bounding box center [698, 351] width 49 height 21
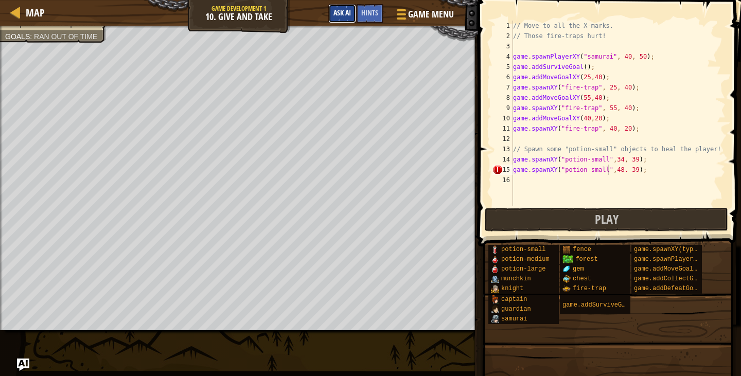
click at [336, 10] on span "Ask AI" at bounding box center [343, 13] width 18 height 10
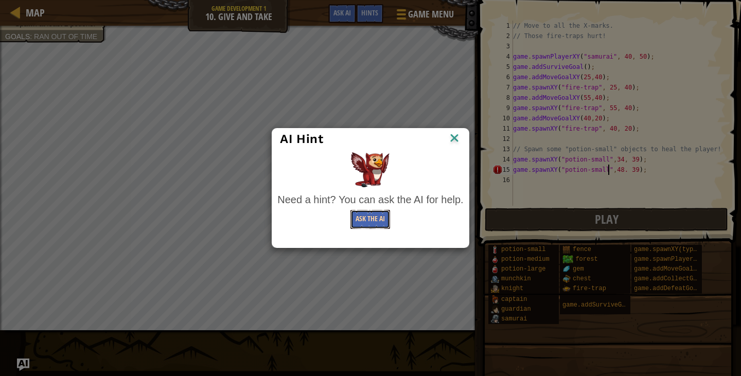
click at [363, 229] on button "Ask the AI" at bounding box center [371, 219] width 40 height 19
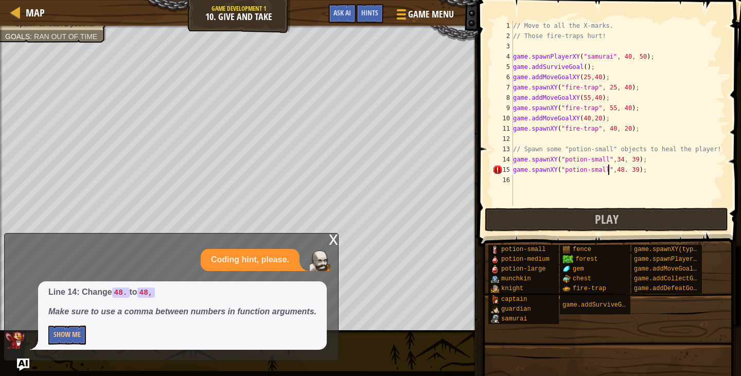
click at [618, 174] on div "// Move to all the X-marks. // Those fire-traps hurt! game . spawnPlayerXY ( "s…" at bounding box center [618, 124] width 215 height 206
type textarea "game.spawnXY("potion-small",48, 39);"
click at [632, 229] on button "Play" at bounding box center [606, 220] width 243 height 24
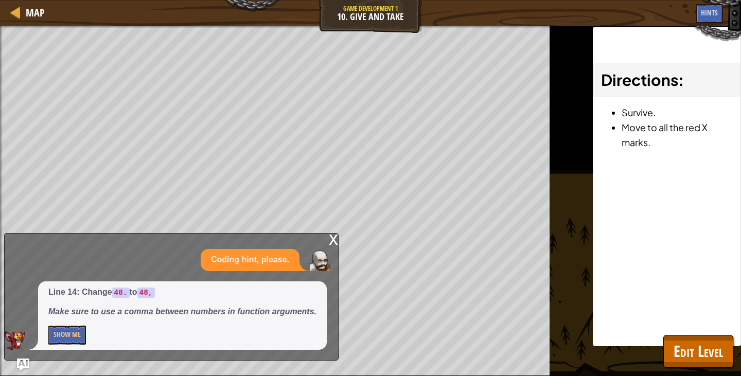
click at [331, 241] on div "x" at bounding box center [333, 239] width 9 height 10
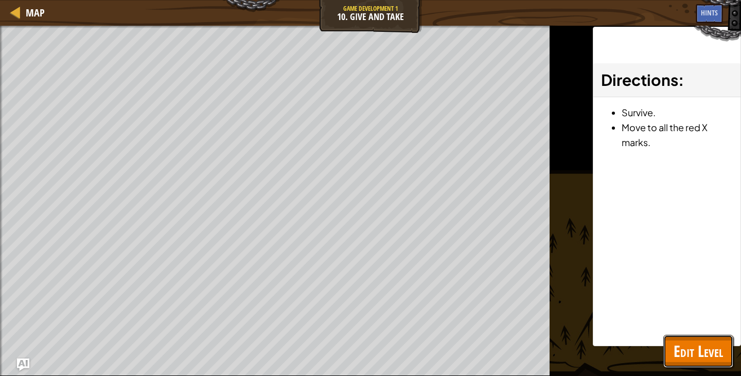
click at [676, 336] on button "Edit Level" at bounding box center [698, 351] width 70 height 33
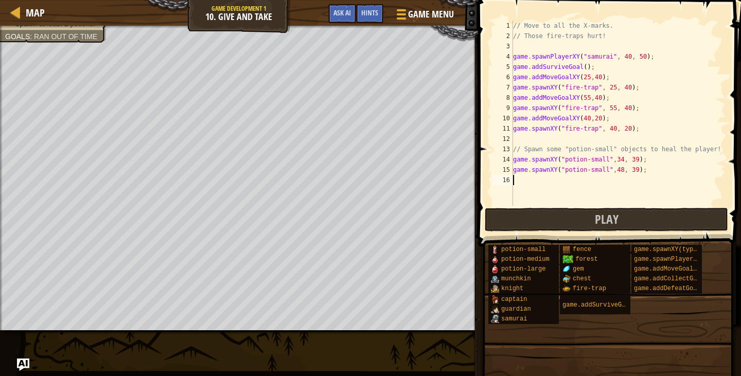
click at [643, 178] on div "// Move to all the X-marks. // Those fire-traps hurt! game . spawnPlayerXY ( "s…" at bounding box center [618, 124] width 215 height 206
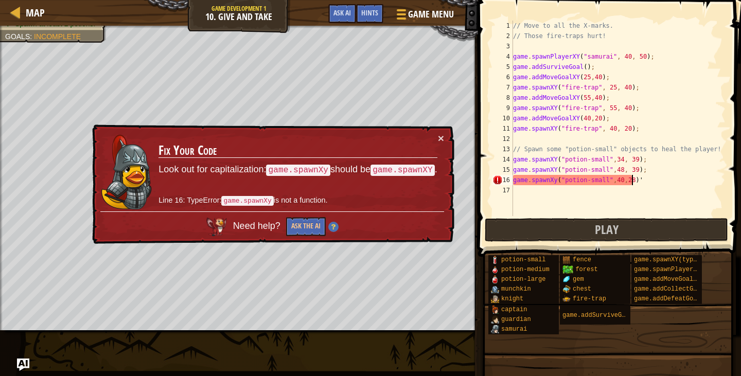
scroll to position [5, 9]
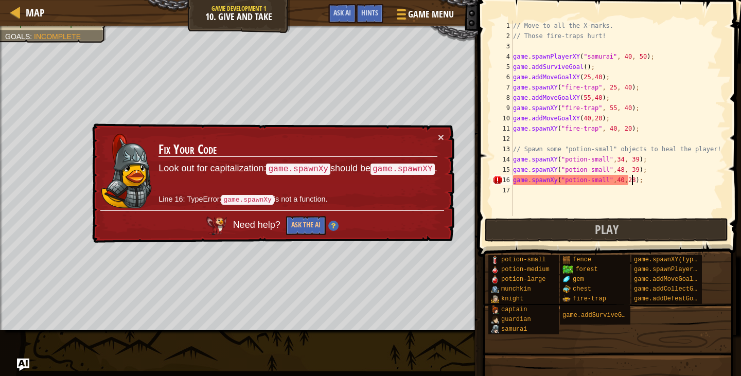
click at [552, 178] on div "// Move to all the X-marks. // Those fire-traps hurt! game . spawnPlayerXY ( "s…" at bounding box center [618, 129] width 215 height 216
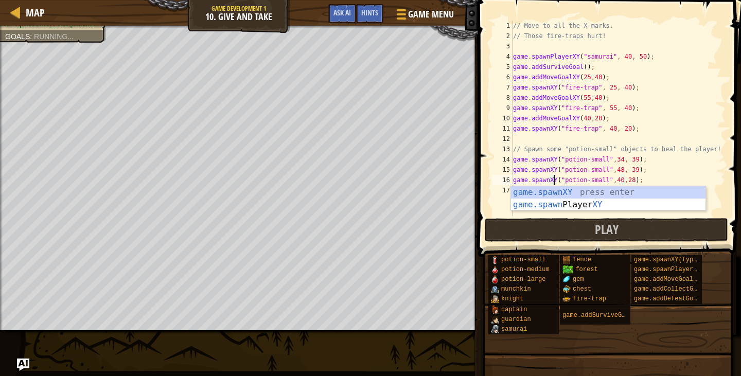
scroll to position [5, 3]
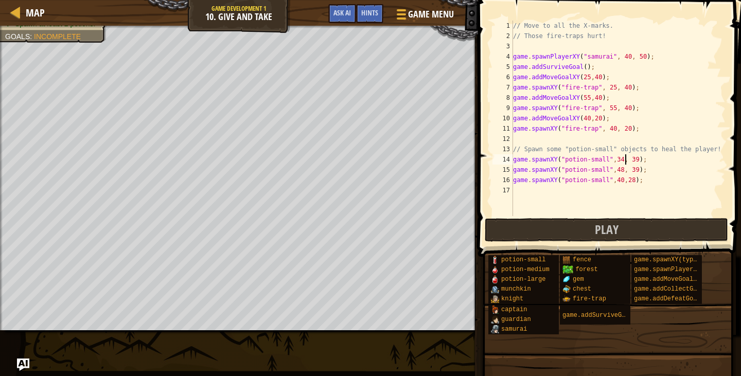
click at [625, 156] on div "// Move to all the X-marks. // Those fire-traps hurt! game . spawnPlayerXY ( "s…" at bounding box center [618, 129] width 215 height 216
click at [617, 178] on div "// Move to all the X-marks. // Those fire-traps hurt! game . spawnPlayerXY ( "s…" at bounding box center [618, 129] width 215 height 216
click at [614, 171] on div "// Move to all the X-marks. // Those fire-traps hurt! game . spawnPlayerXY ( "s…" at bounding box center [618, 129] width 215 height 216
click at [626, 183] on div "// Move to all the X-marks. // Those fire-traps hurt! game . spawnPlayerXY ( "s…" at bounding box center [618, 129] width 215 height 216
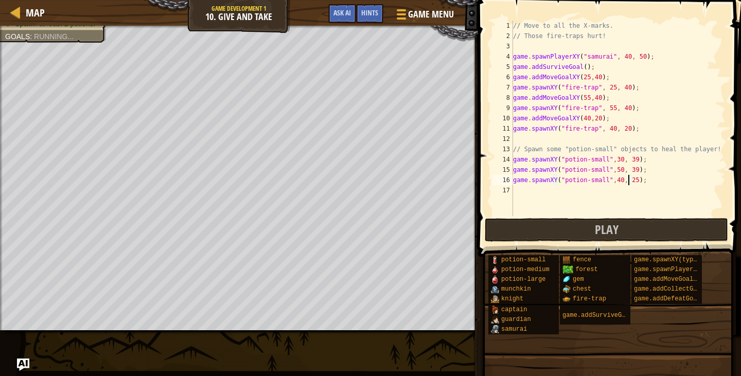
scroll to position [5, 9]
type textarea "game.spawnXY("potion-small",40, 25);"
click at [583, 226] on button "Play" at bounding box center [606, 230] width 243 height 24
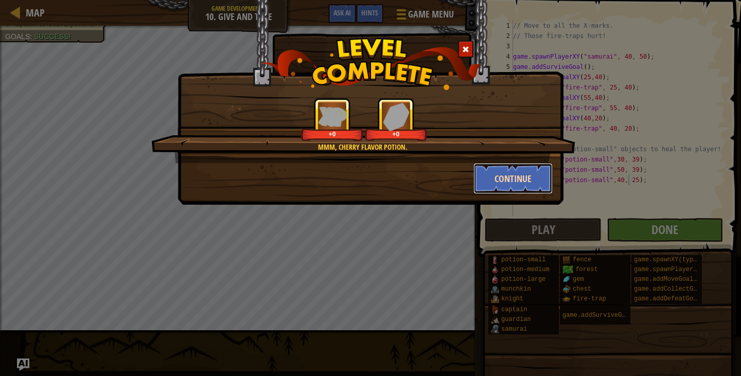
click at [496, 182] on button "Continue" at bounding box center [514, 178] width 80 height 31
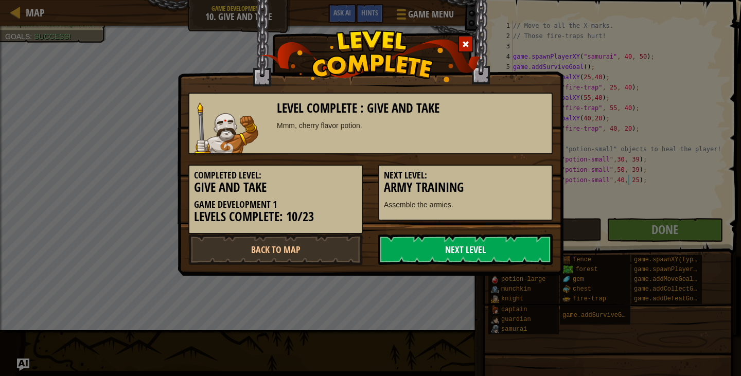
click at [493, 251] on link "Next Level" at bounding box center [465, 249] width 174 height 31
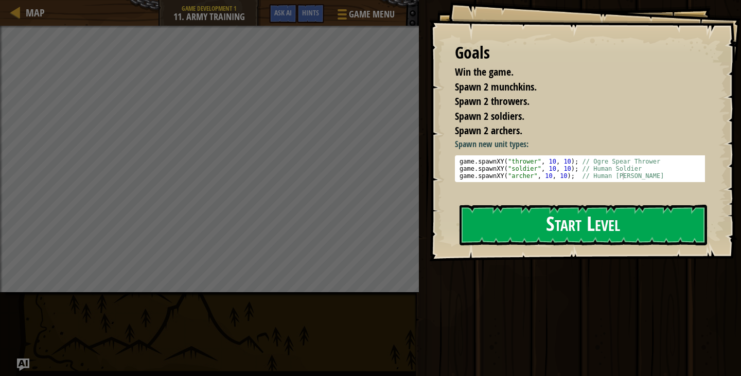
click at [503, 229] on button "Start Level" at bounding box center [584, 225] width 248 height 41
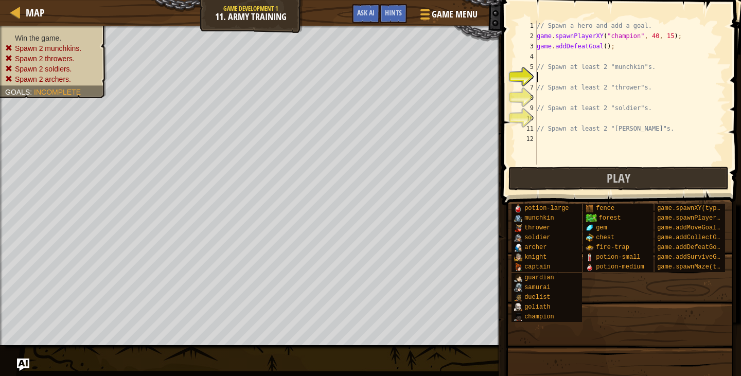
click at [568, 81] on div "// Spawn a hero and add a goal. game . spawnPlayerXY ( "champion" , 40 , 15 ) ;…" at bounding box center [630, 103] width 191 height 165
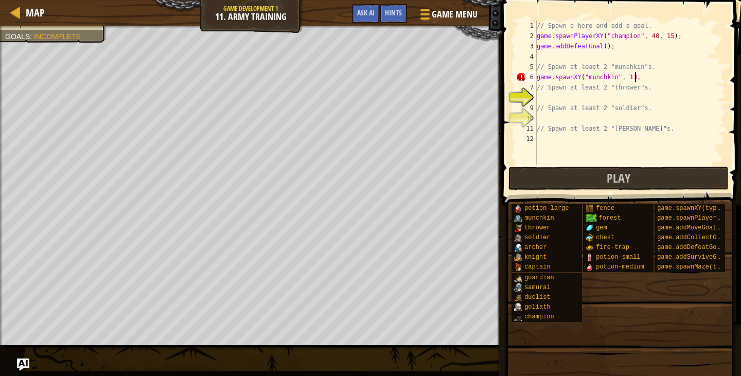
scroll to position [5, 8]
type textarea "game.spawnXY("munchkin", 13, 56);"
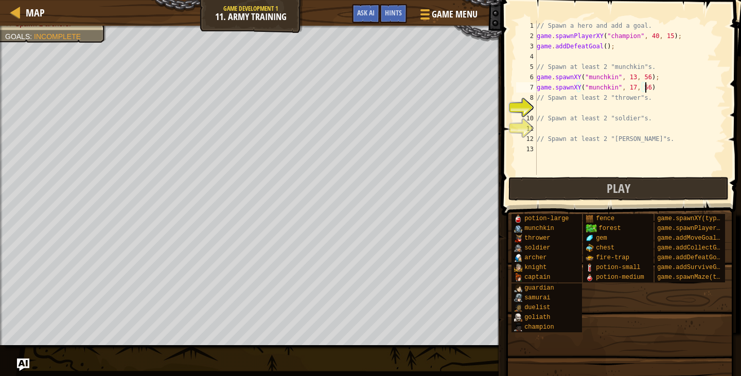
type textarea "game.spawnXY("munchkin", 17, 56);"
click at [587, 109] on div "// Spawn a hero and add a goal. game . spawnPlayerXY ( "champion" , 40 , 15 ) ;…" at bounding box center [630, 108] width 191 height 175
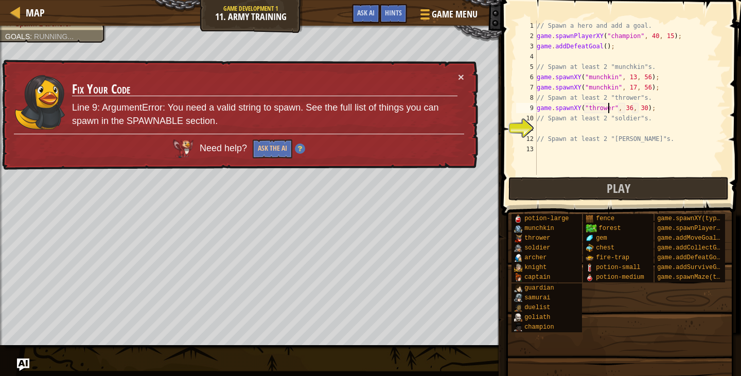
type textarea "game.spawnXY("thrower", 36, 30);"
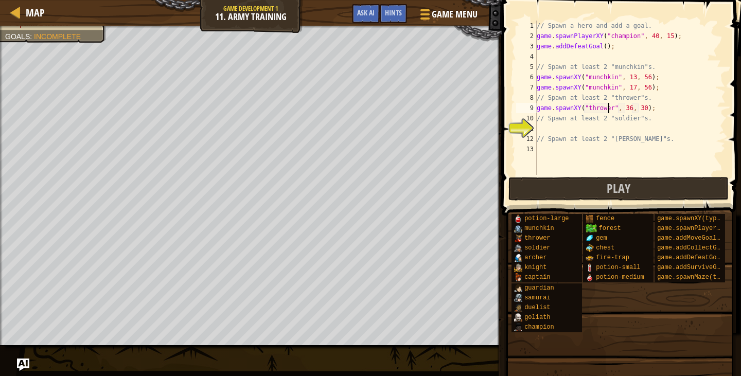
click at [649, 111] on div "// Spawn a hero and add a goal. game . spawnPlayerXY ( "champion" , 40 , 15 ) ;…" at bounding box center [630, 108] width 191 height 175
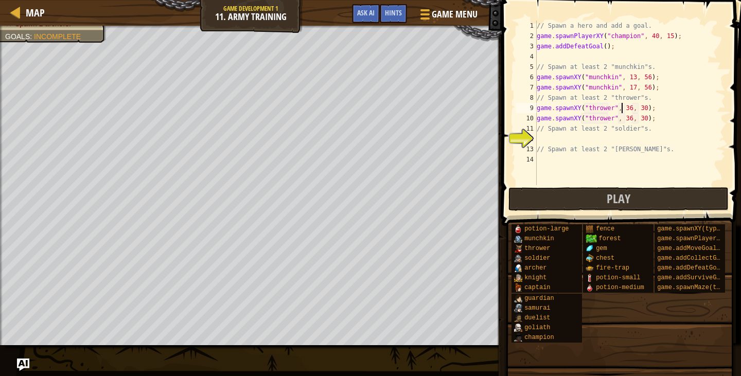
click at [623, 108] on div "// Spawn a hero and add a goal. game . spawnPlayerXY ( "champion" , 40 , 15 ) ;…" at bounding box center [630, 113] width 191 height 185
click at [637, 110] on div "// Spawn a hero and add a goal. game . spawnPlayerXY ( "champion" , 40 , 15 ) ;…" at bounding box center [630, 113] width 191 height 185
type textarea "game.spawnXY("thrower", 64, 56);"
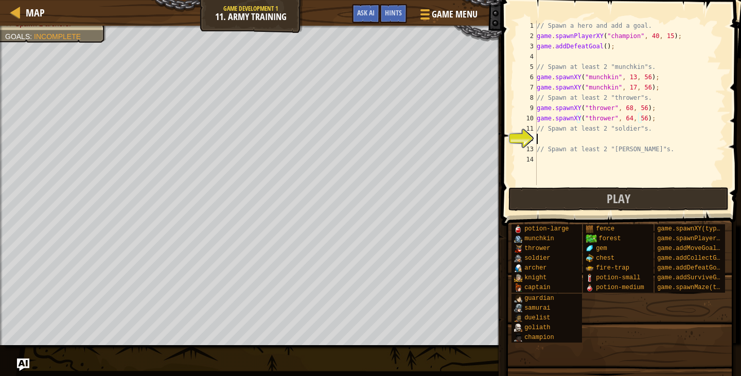
click at [608, 135] on div "// Spawn a hero and add a goal. game . spawnPlayerXY ( "champion" , 40 , 15 ) ;…" at bounding box center [630, 113] width 191 height 185
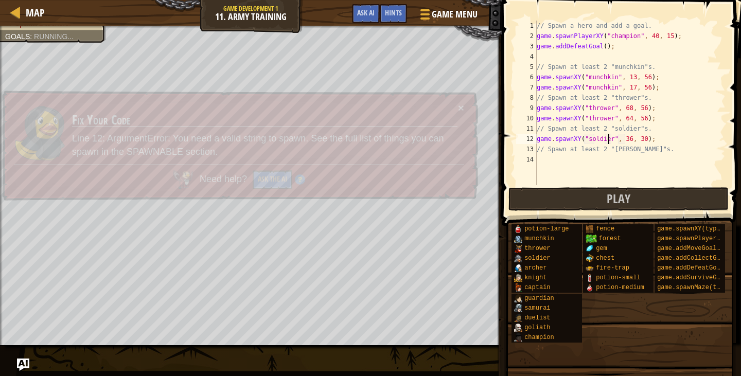
scroll to position [5, 6]
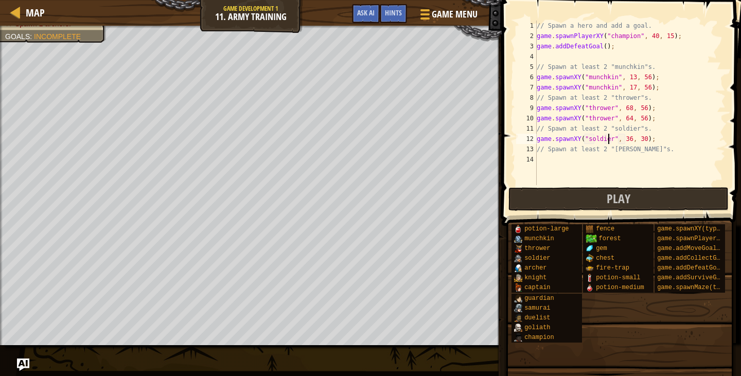
type textarea "// Spawn at least 2 "[PERSON_NAME]"s."
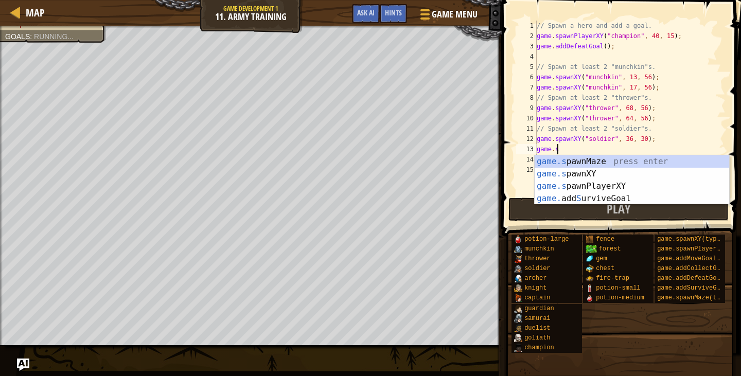
scroll to position [5, 1]
type textarea "[DOMAIN_NAME]"
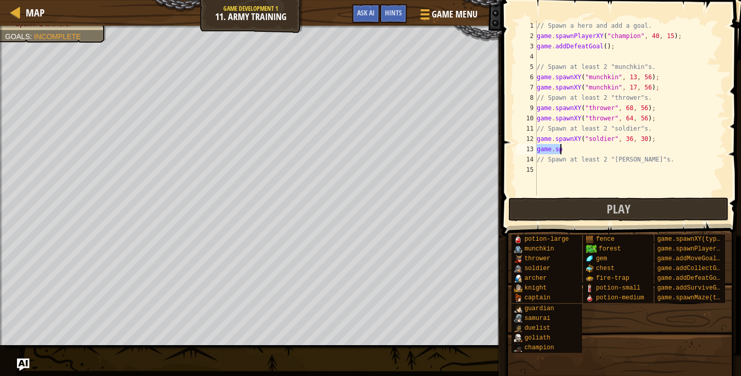
type textarea "a"
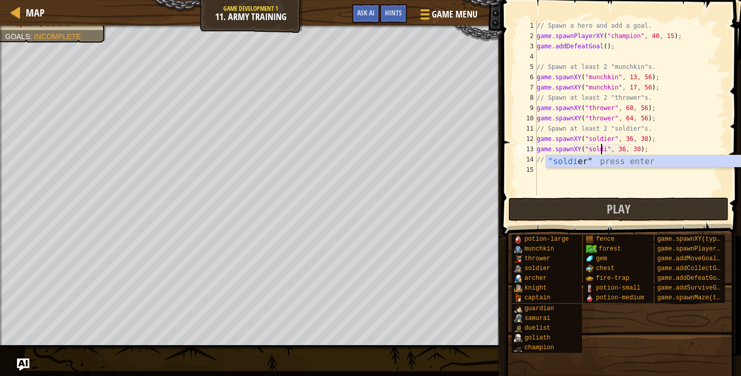
scroll to position [5, 6]
click at [639, 149] on div "// Spawn a hero and add a goal. game . spawnPlayerXY ( "champion" , 40 , 15 ) ;…" at bounding box center [630, 119] width 191 height 196
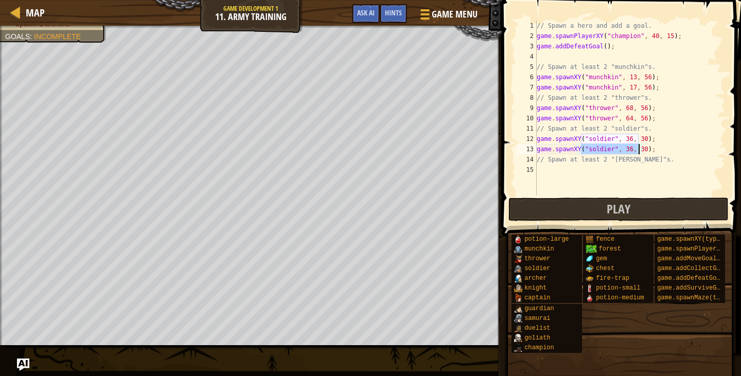
click at [637, 150] on div "// Spawn a hero and add a goal. game . spawnPlayerXY ( "champion" , 40 , 15 ) ;…" at bounding box center [630, 119] width 191 height 196
type textarea "game.spawnXY("soldier", 64, 52);"
click at [600, 170] on div "// Spawn a hero and add a goal. game . spawnPlayerXY ( "champion" , 40 , 15 ) ;…" at bounding box center [630, 119] width 191 height 196
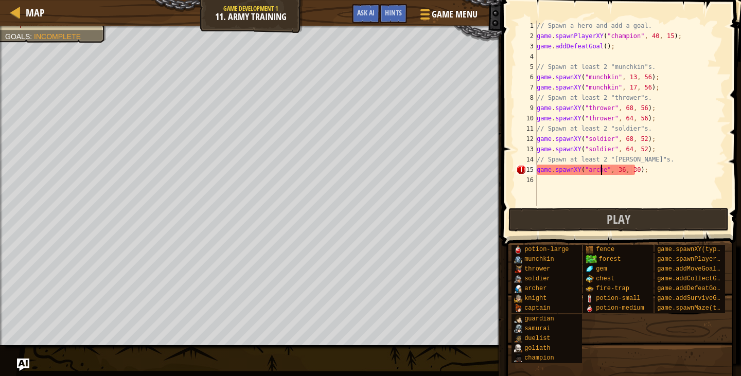
scroll to position [5, 6]
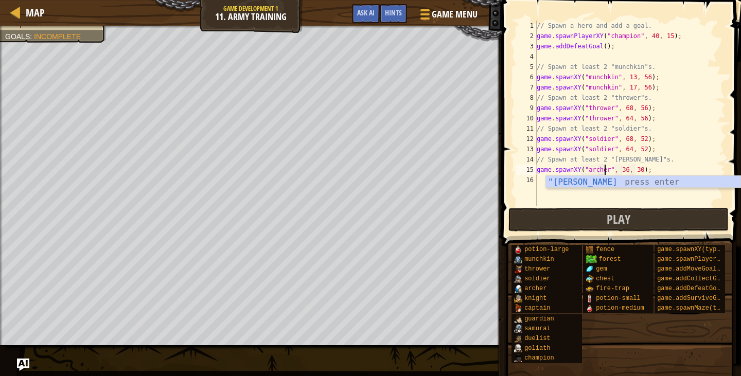
click at [656, 131] on div "// Spawn a hero and add a goal. game . spawnPlayerXY ( "champion" , 40 , 15 ) ;…" at bounding box center [630, 124] width 191 height 206
type textarea "// Spawn at least 2 "soldier"s."
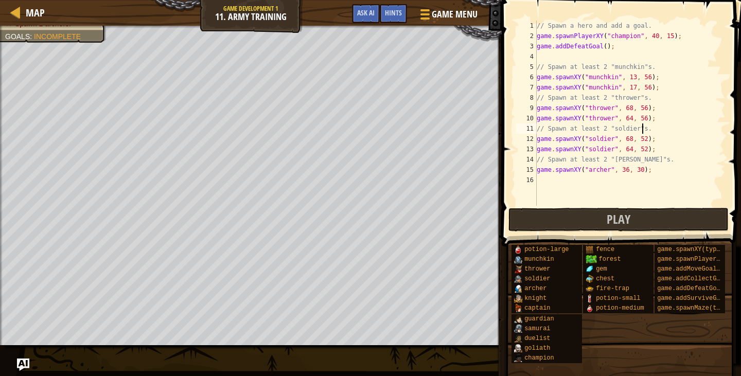
click at [595, 184] on div "// Spawn a hero and add a goal. game . spawnPlayerXY ( "champion" , 40 , 15 ) ;…" at bounding box center [630, 124] width 191 height 206
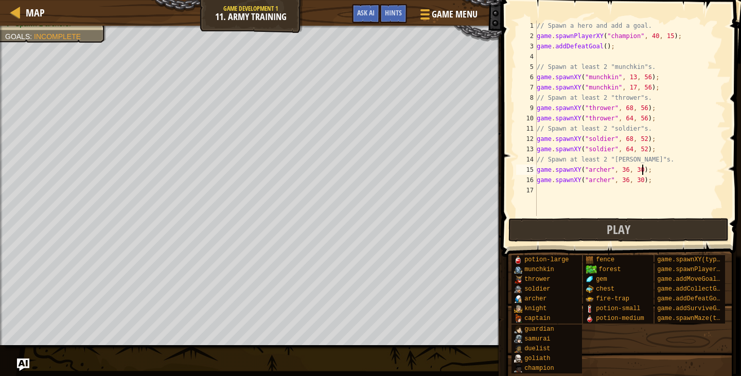
click at [682, 173] on div "// Spawn a hero and add a goal. game . spawnPlayerXY ( "champion" , 40 , 15 ) ;…" at bounding box center [630, 129] width 191 height 216
click at [633, 170] on div "// Spawn a hero and add a goal. game . spawnPlayerXY ( "champion" , 40 , 15 ) ;…" at bounding box center [630, 129] width 191 height 216
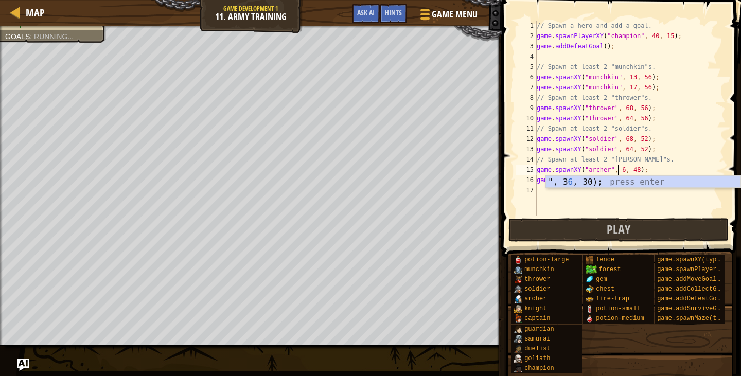
scroll to position [5, 7]
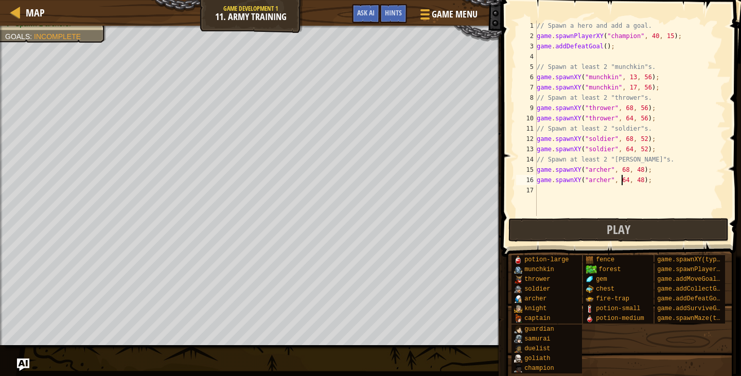
click at [665, 87] on div "// Spawn a hero and add a goal. game . spawnPlayerXY ( "champion" , 40 , 15 ) ;…" at bounding box center [630, 129] width 191 height 216
type textarea "game.spawnXY("munchkin", 17, 56);"
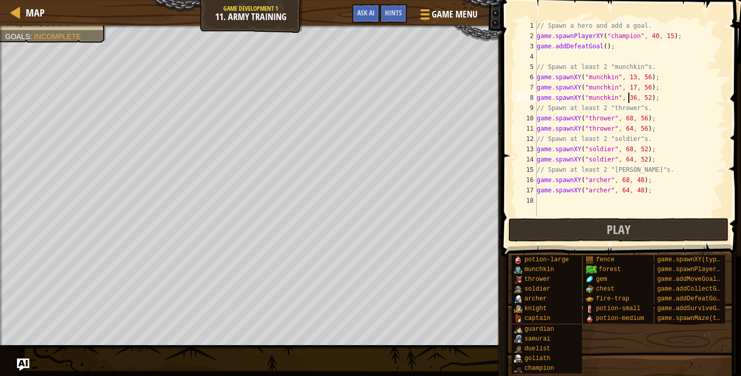
scroll to position [5, 8]
type textarea "game.spawnXY("munchkin", 13, 52);"
click at [655, 100] on div "// Spawn a hero and add a goal. game . spawnPlayerXY ( "champion" , 40 , 15 ) ;…" at bounding box center [630, 129] width 191 height 216
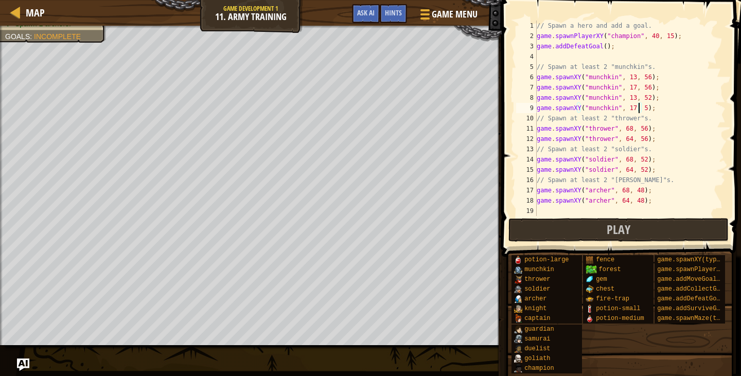
scroll to position [5, 9]
click at [567, 228] on button "Play" at bounding box center [619, 230] width 220 height 24
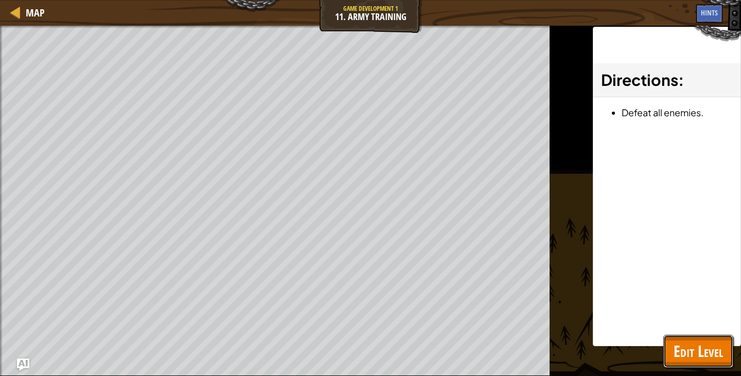
click at [702, 355] on span "Edit Level" at bounding box center [698, 351] width 49 height 21
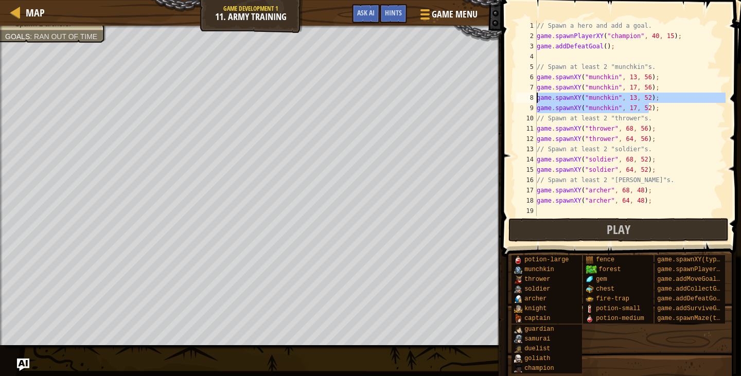
drag, startPoint x: 660, startPoint y: 111, endPoint x: 530, endPoint y: 99, distance: 130.2
click at [530, 99] on div "game.spawnXY("munchkin", 17, 52); 1 2 3 4 5 6 7 8 9 10 11 12 13 14 15 16 17 18 …" at bounding box center [620, 119] width 212 height 196
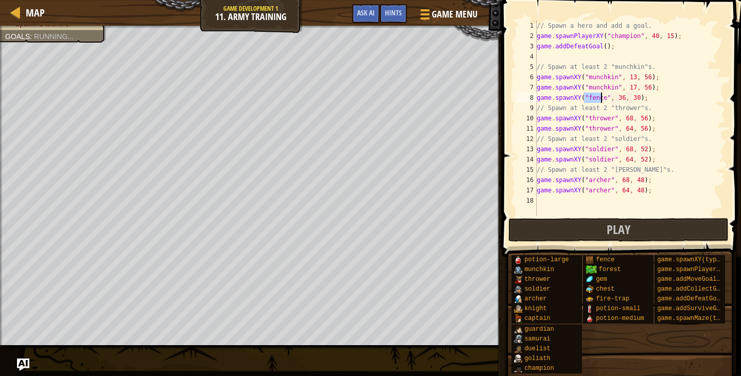
type textarea "sp"
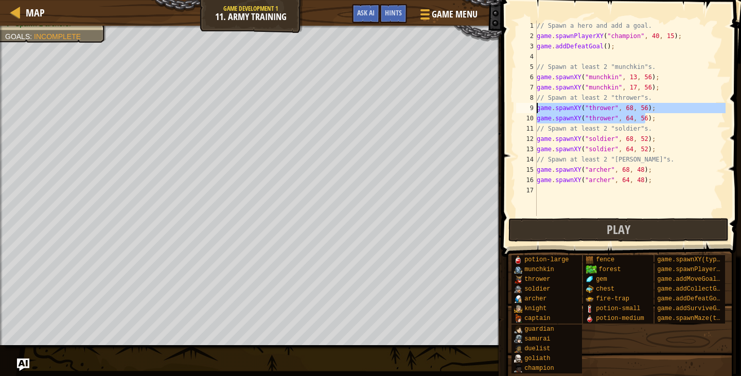
drag, startPoint x: 649, startPoint y: 118, endPoint x: 530, endPoint y: 104, distance: 119.7
click at [530, 104] on div "game.spawnXY("munchkin", 17, 56); 1 2 3 4 5 6 7 8 9 10 11 12 13 14 15 16 17 // …" at bounding box center [620, 119] width 212 height 196
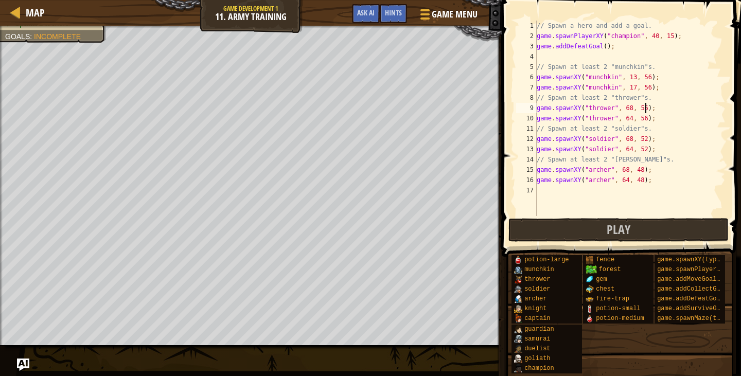
click at [658, 105] on div "// Spawn a hero and add a goal. game . spawnPlayerXY ( "champion" , 40 , 15 ) ;…" at bounding box center [630, 129] width 191 height 216
click at [625, 108] on div "// Spawn a hero and add a goal. game . spawnPlayerXY ( "champion" , 40 , 15 ) ;…" at bounding box center [630, 129] width 191 height 216
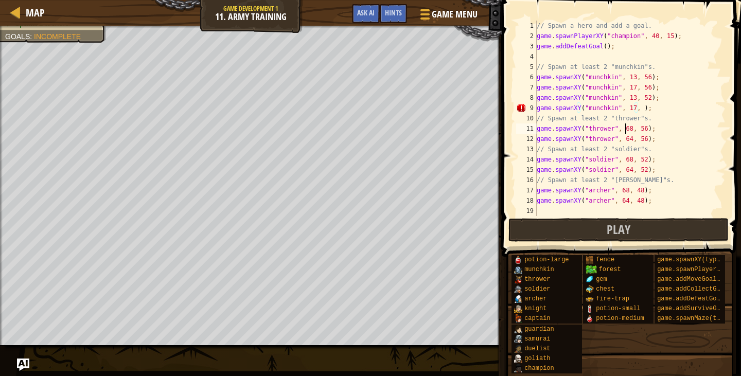
click at [624, 127] on div "// Spawn a hero and add a goal. game . spawnPlayerXY ( "champion" , 40 , 15 ) ;…" at bounding box center [630, 129] width 191 height 216
click at [638, 129] on div "// Spawn a hero and add a goal. game . spawnPlayerXY ( "champion" , 40 , 15 ) ;…" at bounding box center [630, 129] width 191 height 216
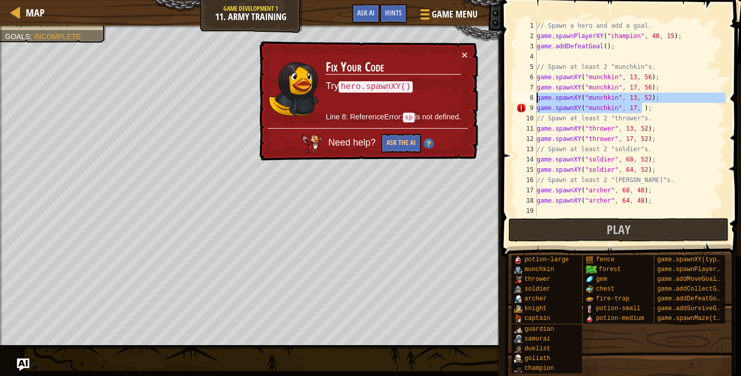
drag, startPoint x: 654, startPoint y: 113, endPoint x: 528, endPoint y: 99, distance: 126.8
click at [528, 99] on div "game.spawnXY("thrower", 17, 52); 1 2 3 4 5 6 7 8 9 10 11 12 13 14 15 16 17 18 1…" at bounding box center [620, 119] width 212 height 196
type textarea "game.spawnXY("munchkin", 13, 52); game.spawnXY("munchkin", 17, );"
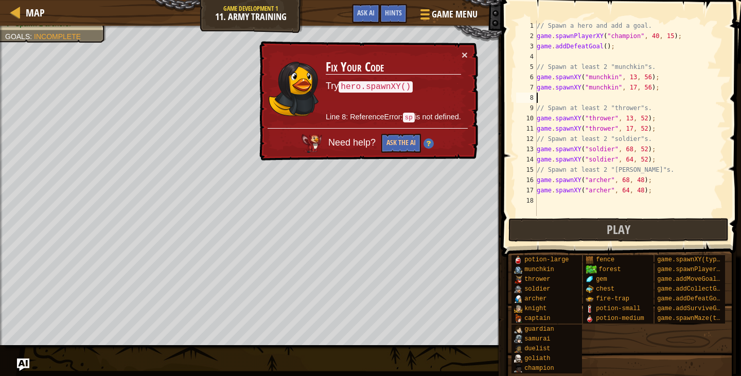
scroll to position [5, 0]
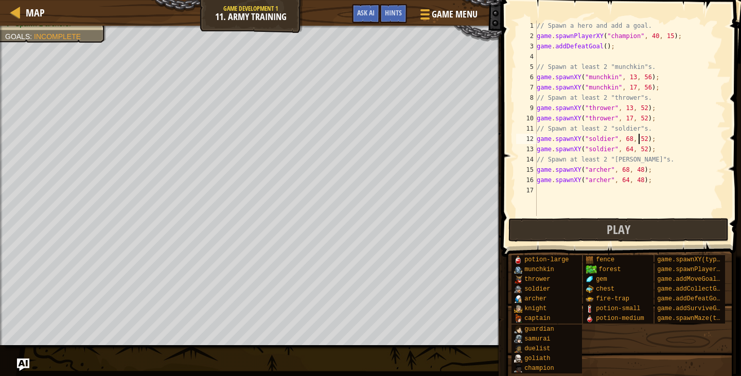
click at [638, 139] on div "// Spawn a hero and add a goal. game . spawnPlayerXY ( "champion" , 40 , 15 ) ;…" at bounding box center [630, 129] width 191 height 216
click at [635, 169] on div "// Spawn a hero and add a goal. game . spawnPlayerXY ( "champion" , 40 , 15 ) ;…" at bounding box center [630, 129] width 191 height 216
type textarea "game.spawnXY("[PERSON_NAME]", 64, 56);"
click at [538, 220] on button "Play" at bounding box center [619, 230] width 220 height 24
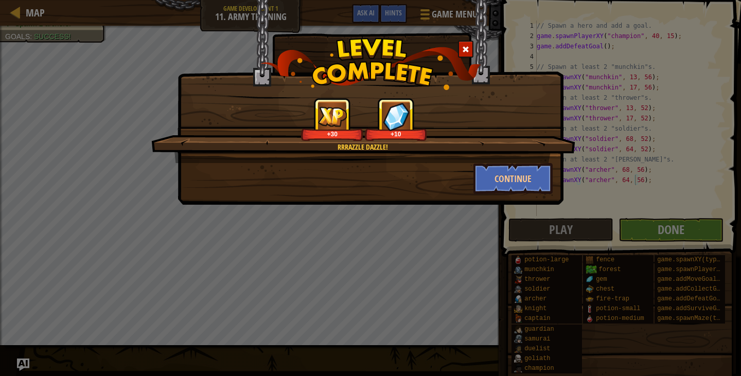
click at [160, 222] on div "Rrrazzle dazzle! +30 +10 Continue" at bounding box center [370, 188] width 741 height 376
click at [535, 168] on button "Continue" at bounding box center [514, 178] width 80 height 31
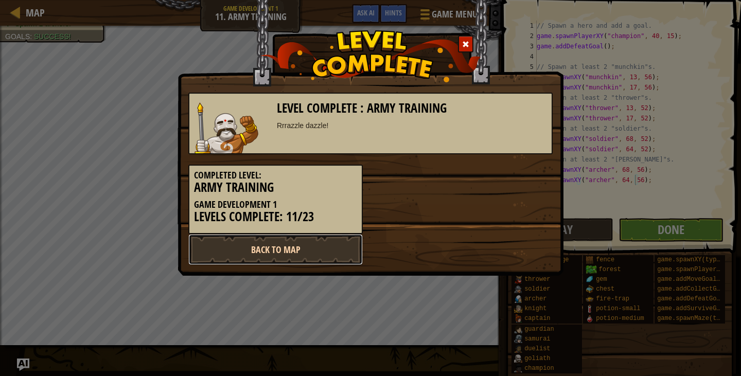
click at [296, 253] on link "Back to Map" at bounding box center [275, 249] width 174 height 31
